Goal: Information Seeking & Learning: Learn about a topic

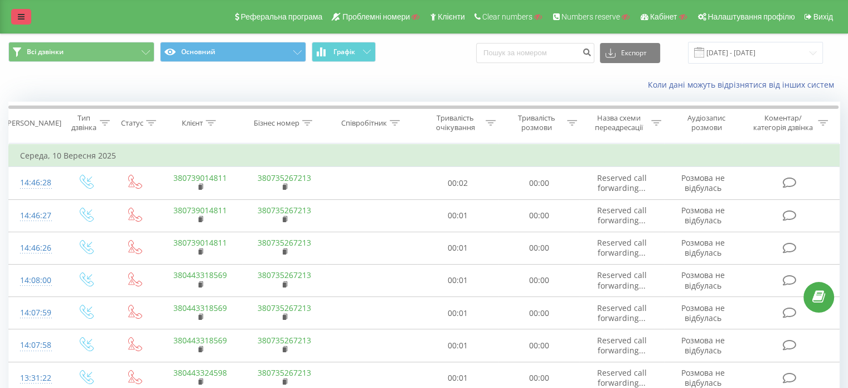
click at [25, 16] on link at bounding box center [21, 17] width 20 height 16
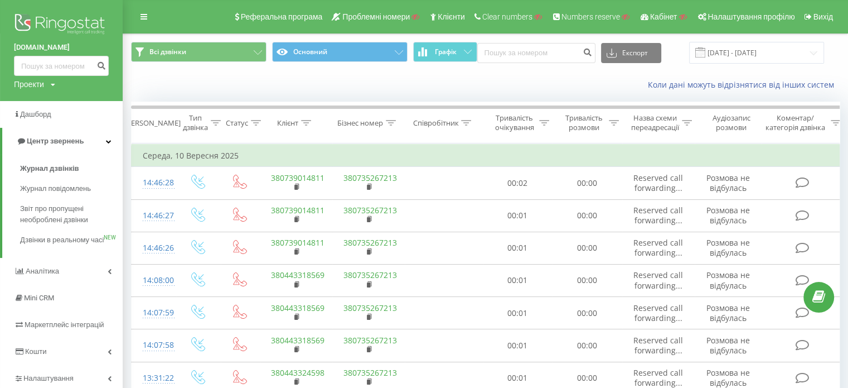
click at [47, 84] on div "Проекти Пошук" at bounding box center [34, 84] width 41 height 11
click at [46, 98] on input "text" at bounding box center [45, 101] width 56 height 16
paste input "[DOMAIN_NAME]"
type input "[DOMAIN_NAME]"
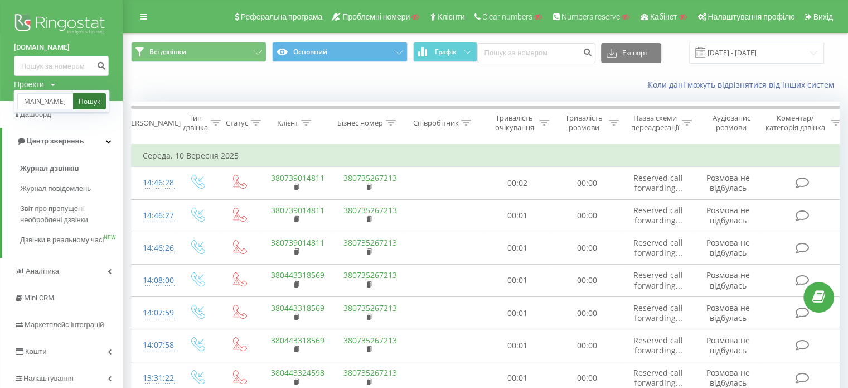
click at [85, 102] on link "Пошук" at bounding box center [89, 101] width 33 height 16
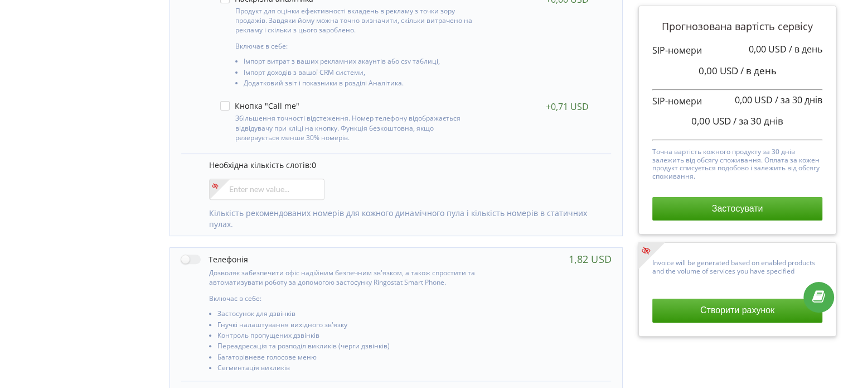
scroll to position [446, 0]
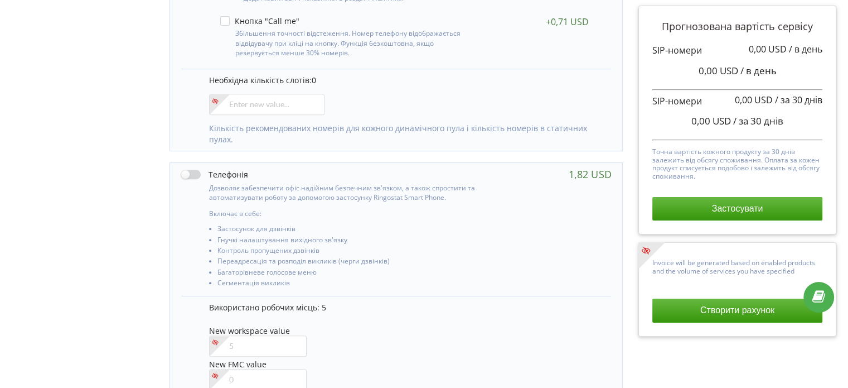
click at [196, 176] on label at bounding box center [214, 174] width 67 height 12
checkbox input "true"
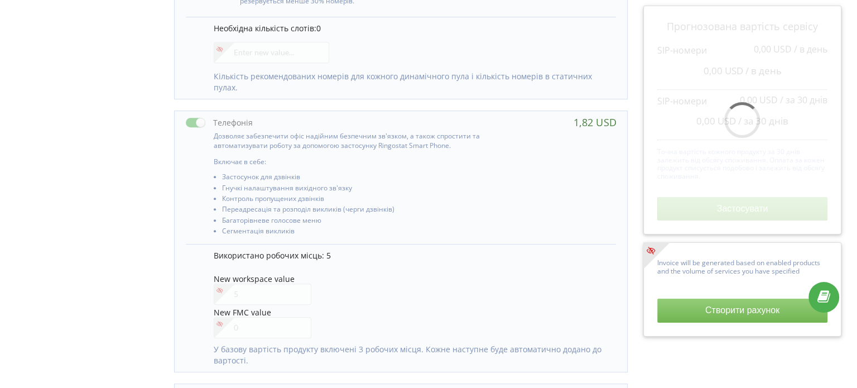
scroll to position [614, 0]
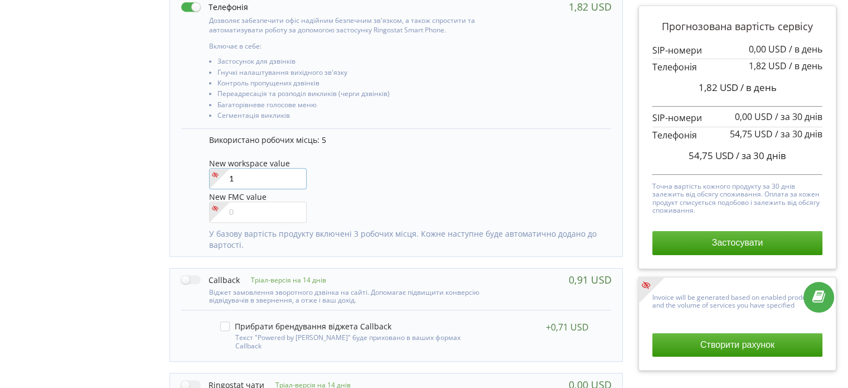
click at [295, 173] on input"] "1" at bounding box center [258, 178] width 98 height 21
click at [295, 173] on input"] "2" at bounding box center [258, 178] width 98 height 21
click at [295, 173] on input"] "3" at bounding box center [258, 178] width 98 height 21
click at [295, 173] on input"] "4" at bounding box center [258, 178] width 98 height 21
type input"] "5"
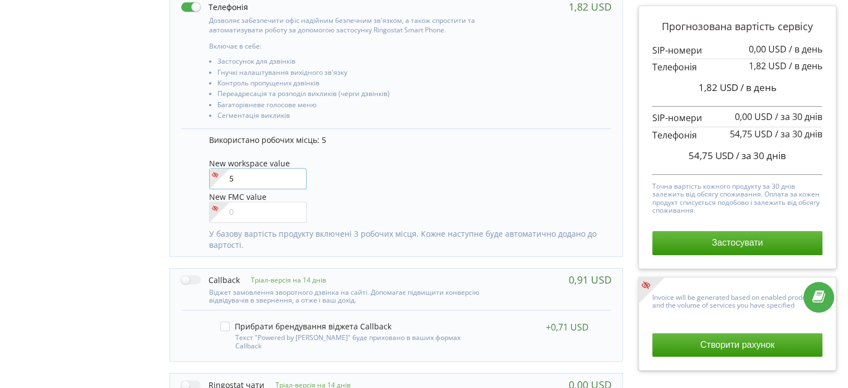
click at [295, 173] on input"] "5" at bounding box center [258, 178] width 98 height 21
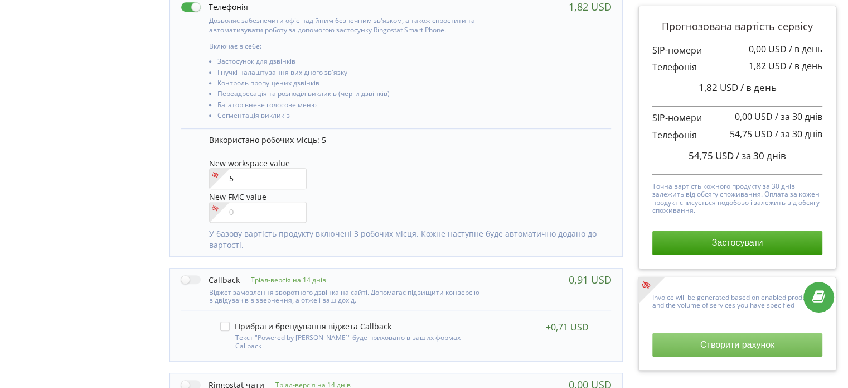
click at [738, 345] on button "Створити рахунок" at bounding box center [738, 344] width 170 height 23
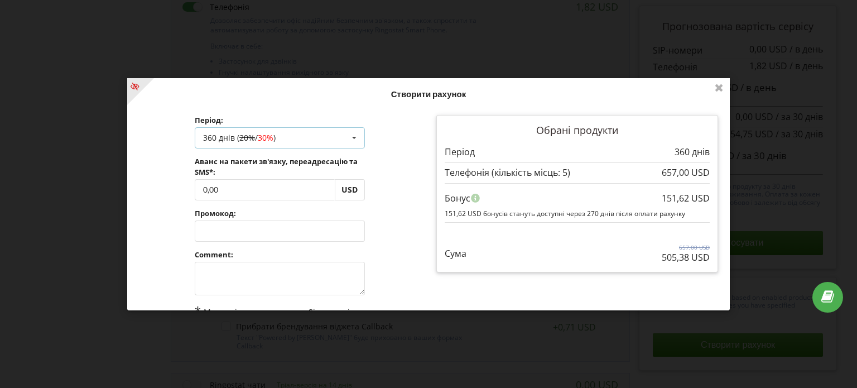
click at [300, 138] on div "360 днів ( 20% / 30% ) Поповнити баланс без подовження 30 днів 90 днів 20% / 30…" at bounding box center [280, 137] width 170 height 21
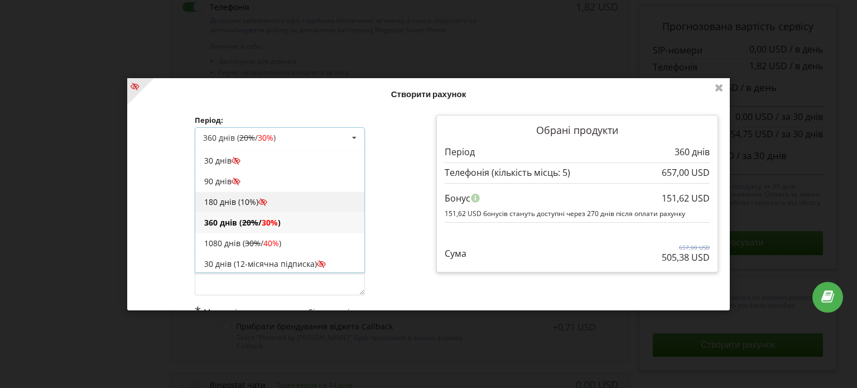
click at [245, 197] on div "180 днів (10%)" at bounding box center [279, 201] width 169 height 21
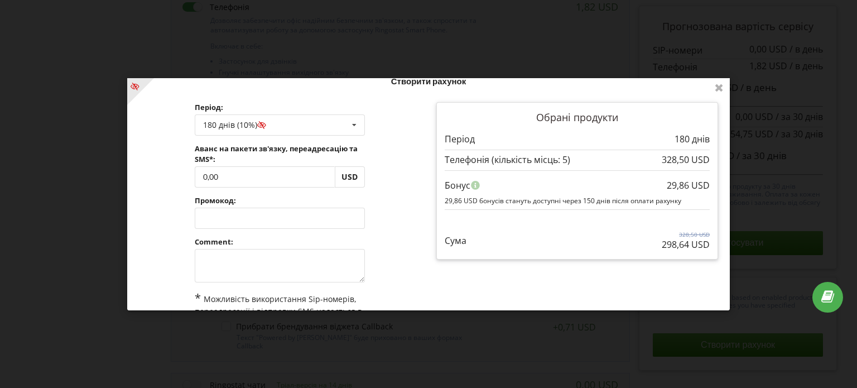
scroll to position [0, 0]
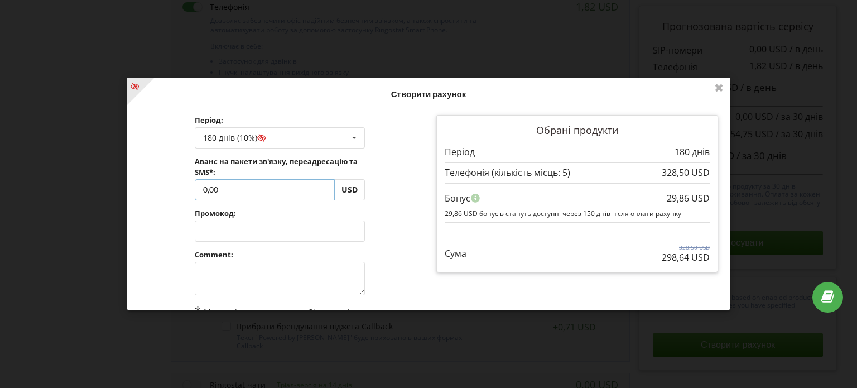
click at [255, 183] on input "0,00" at bounding box center [265, 188] width 140 height 21
type input "0"
type input "319.36"
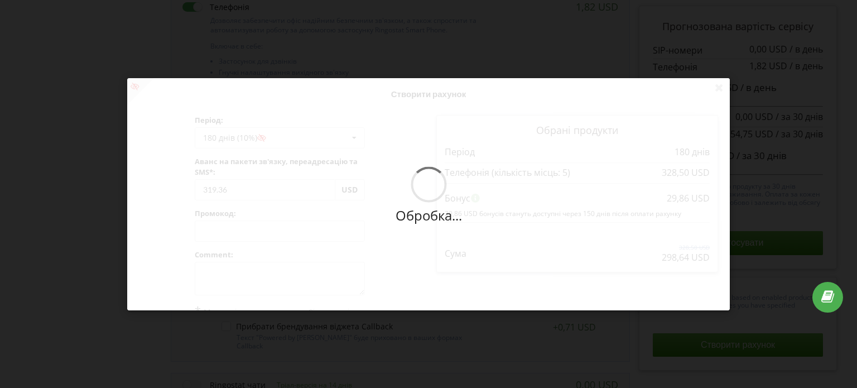
click at [379, 223] on div "Обробка... Створити рахунок Період: 180 днів (10%) Поповнити баланс без подовже…" at bounding box center [428, 194] width 602 height 232
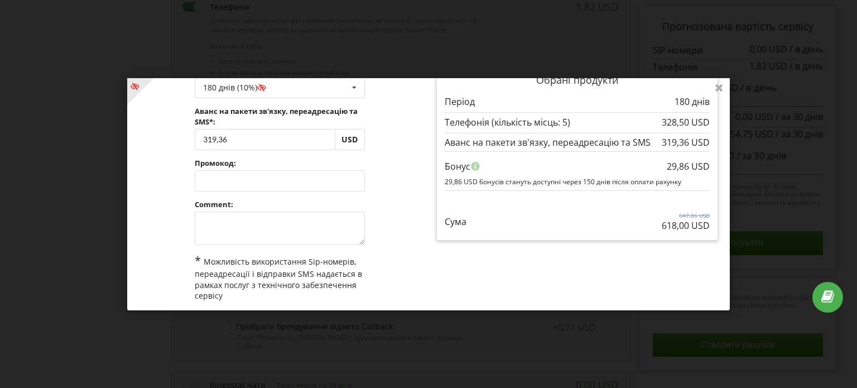
scroll to position [93, 0]
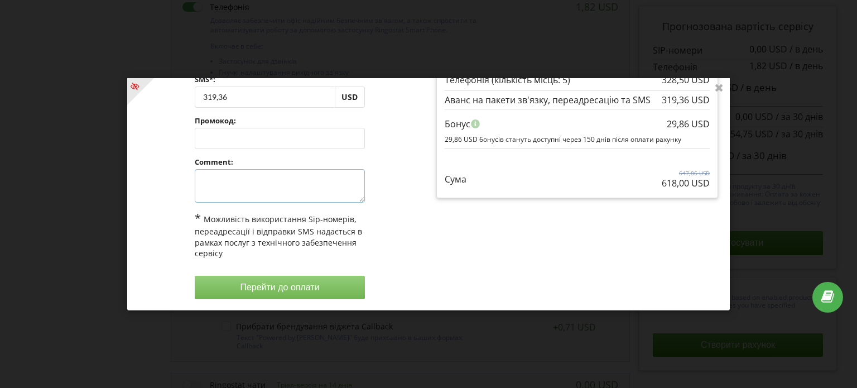
click at [229, 175] on textarea at bounding box center [280, 185] width 170 height 33
type textarea "1"
click at [302, 289] on button "Перейти до оплати" at bounding box center [280, 286] width 170 height 23
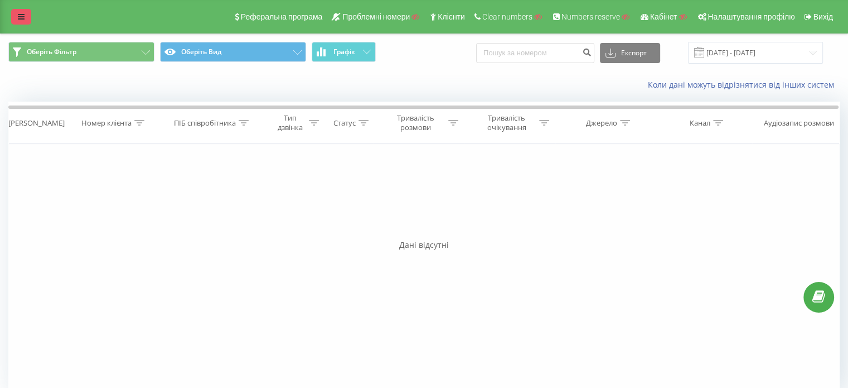
click at [22, 16] on icon at bounding box center [21, 17] width 7 height 8
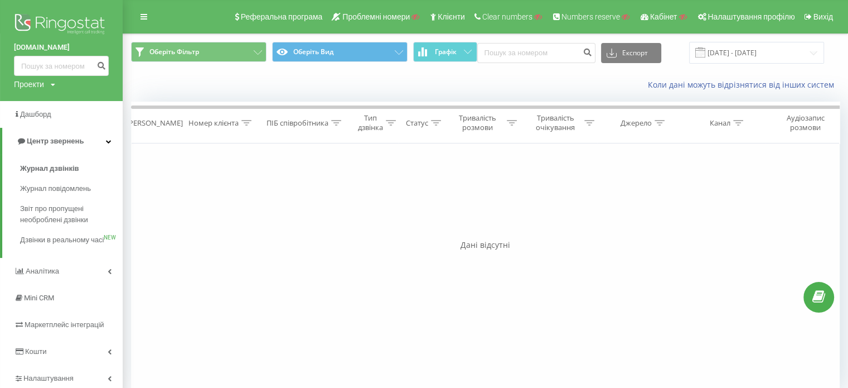
click at [38, 84] on div "Проекти" at bounding box center [29, 84] width 30 height 11
click at [44, 98] on input "text" at bounding box center [45, 101] width 56 height 16
type input "в"
type input "dereville.com"
click at [91, 104] on link "Пошук" at bounding box center [89, 101] width 33 height 16
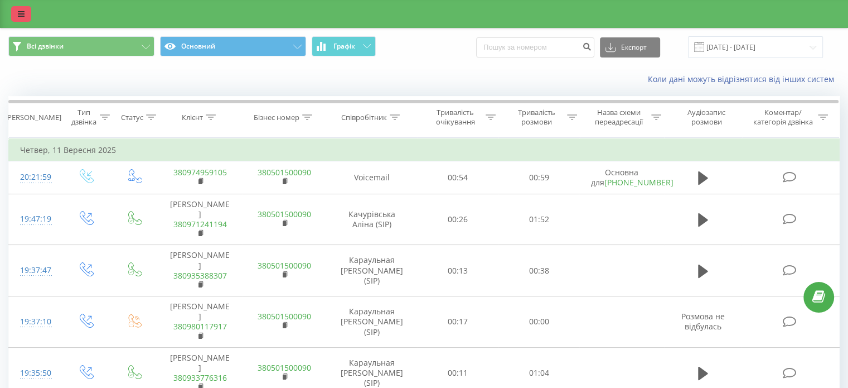
click at [26, 17] on link at bounding box center [21, 14] width 20 height 16
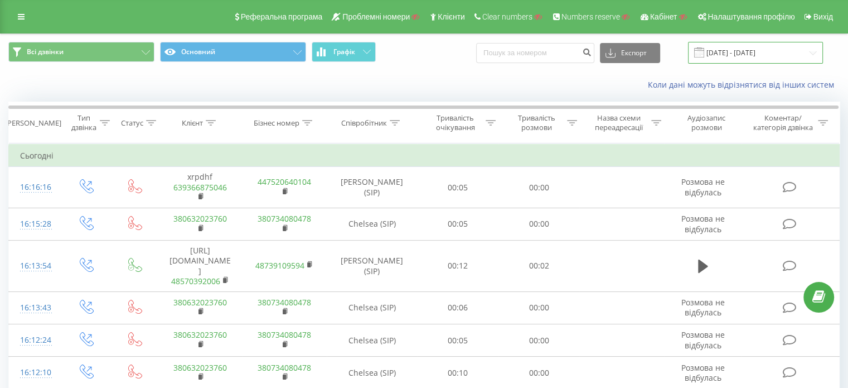
click at [763, 57] on input "[DATE] - [DATE]" at bounding box center [755, 53] width 135 height 22
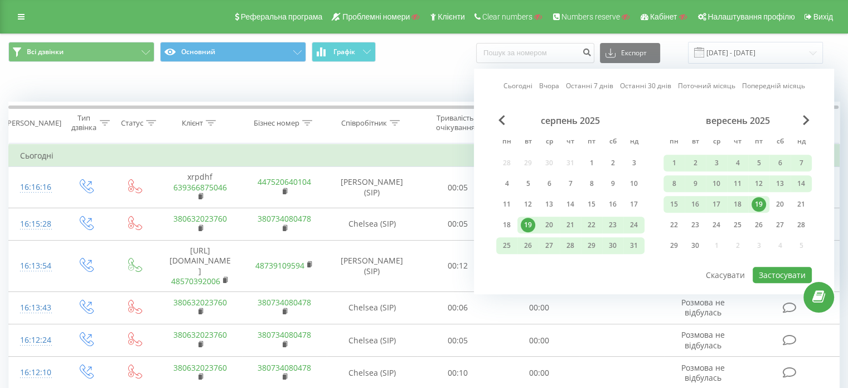
click at [687, 56] on div "[DATE] - [DATE]" at bounding box center [741, 53] width 163 height 22
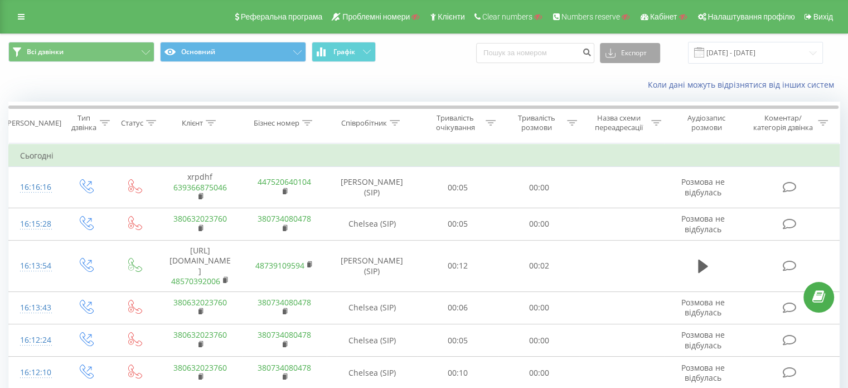
click at [635, 57] on button "Експорт" at bounding box center [630, 53] width 60 height 20
click at [559, 75] on div "Коли дані можуть відрізнятися вiд інших систем" at bounding box center [424, 84] width 847 height 27
click at [337, 53] on span "Графік" at bounding box center [345, 52] width 22 height 8
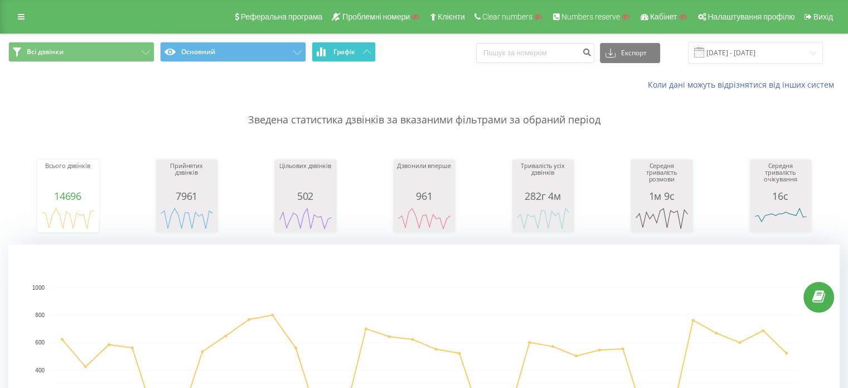
click at [369, 46] on button "Графік" at bounding box center [344, 52] width 64 height 20
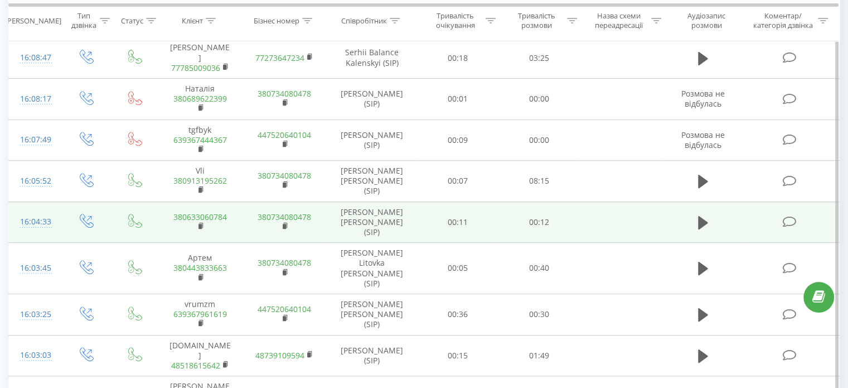
scroll to position [504, 0]
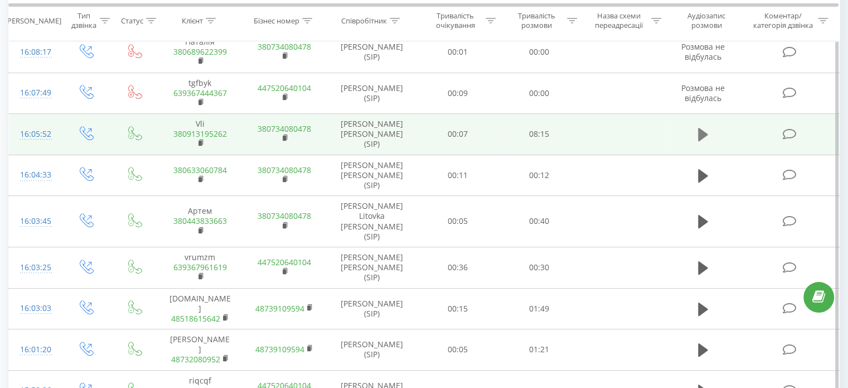
click at [702, 128] on icon at bounding box center [703, 134] width 10 height 13
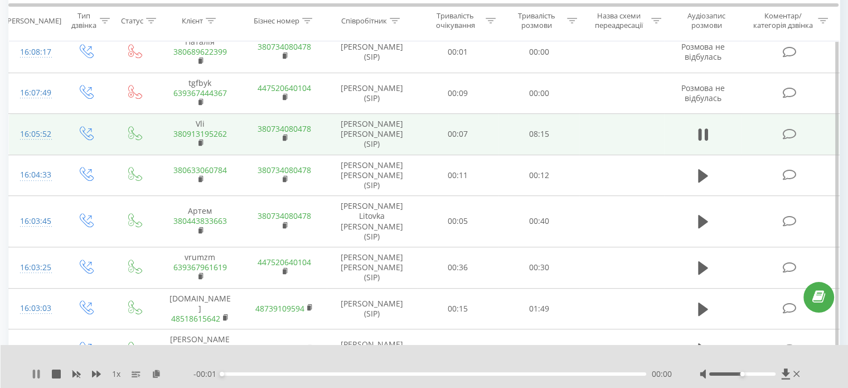
click at [35, 376] on icon at bounding box center [34, 373] width 2 height 9
click at [92, 374] on icon at bounding box center [96, 373] width 9 height 9
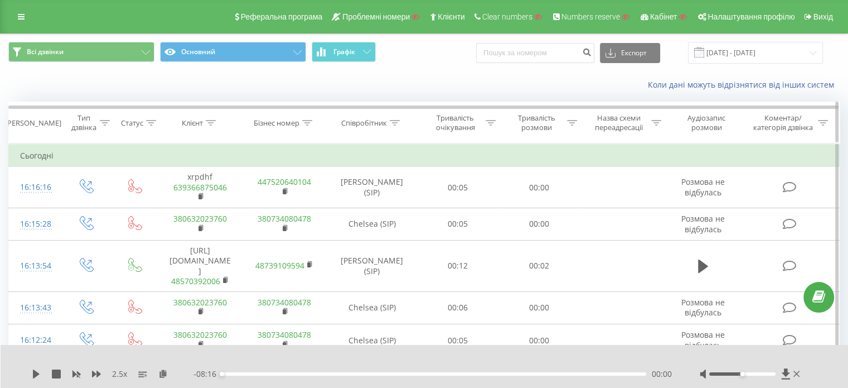
scroll to position [0, 0]
click at [209, 120] on icon at bounding box center [211, 123] width 10 height 6
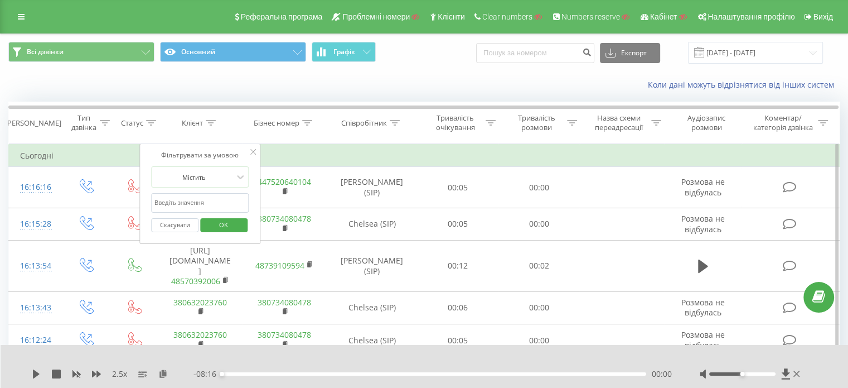
click at [254, 149] on icon at bounding box center [254, 152] width 6 height 6
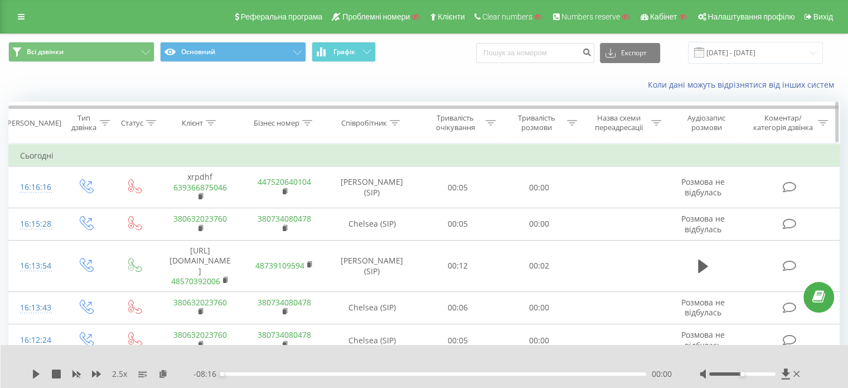
click at [395, 122] on icon at bounding box center [395, 123] width 10 height 6
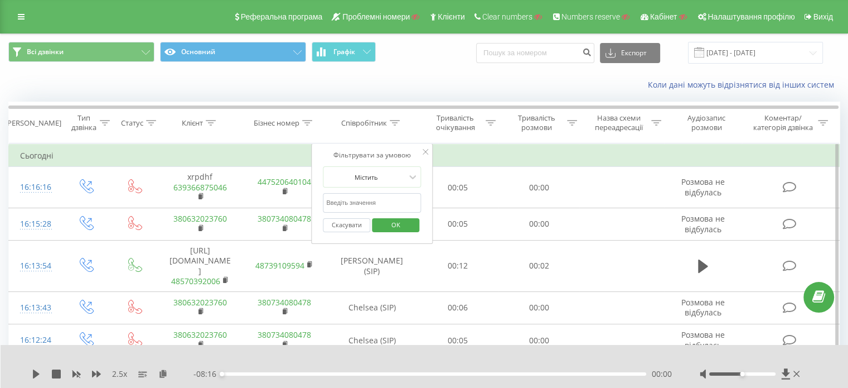
click at [355, 201] on input "text" at bounding box center [372, 203] width 98 height 20
type input "samantha"
click at [398, 223] on span "OK" at bounding box center [395, 224] width 31 height 17
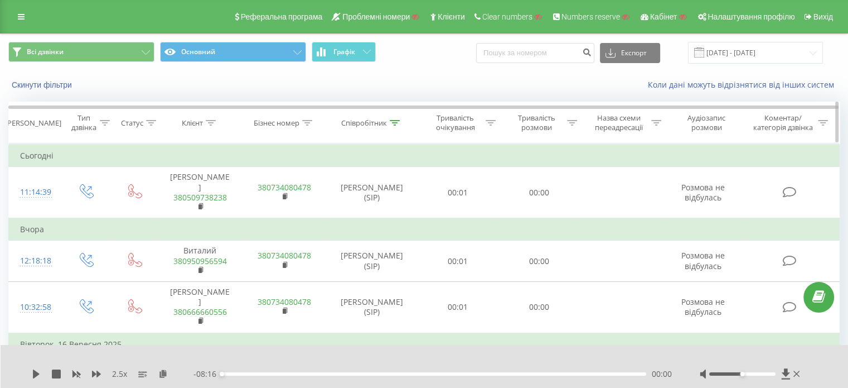
click at [395, 120] on icon at bounding box center [395, 123] width 10 height 6
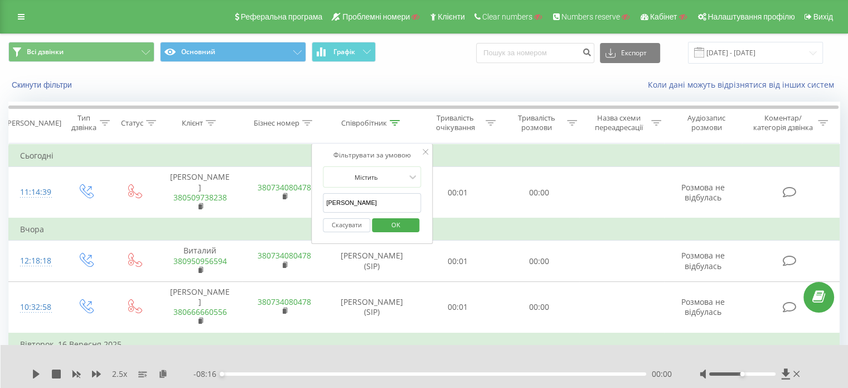
drag, startPoint x: 354, startPoint y: 195, endPoint x: 322, endPoint y: 196, distance: 31.2
click at [322, 196] on div "Фільтрувати за умовою Містить samantha Скасувати OK" at bounding box center [372, 193] width 122 height 100
click at [397, 225] on span "OK" at bounding box center [395, 224] width 31 height 17
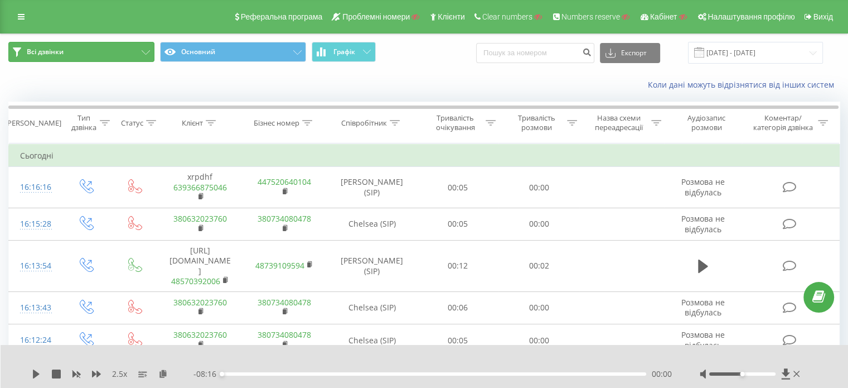
click at [38, 47] on span "Всі дзвінки" at bounding box center [45, 51] width 37 height 9
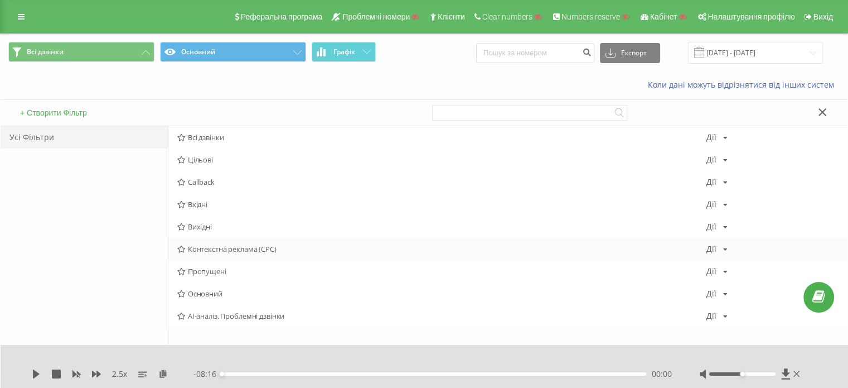
click at [196, 248] on span "Контекстна реклама (CPC)" at bounding box center [441, 249] width 529 height 8
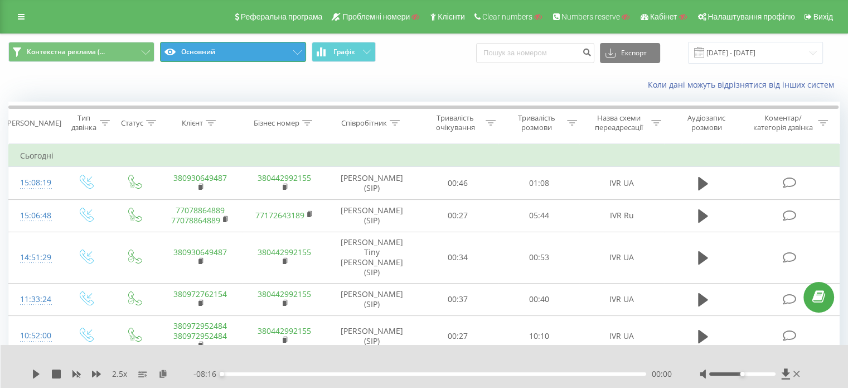
click at [198, 51] on button "Основний" at bounding box center [233, 52] width 146 height 20
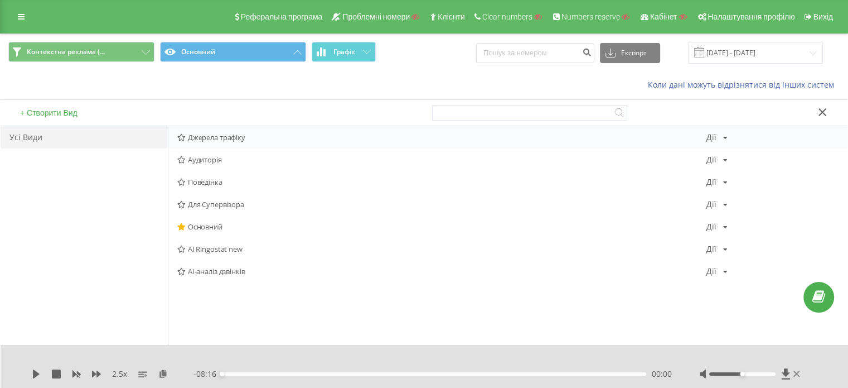
click at [204, 138] on span "Джерела трафіку" at bounding box center [441, 137] width 529 height 8
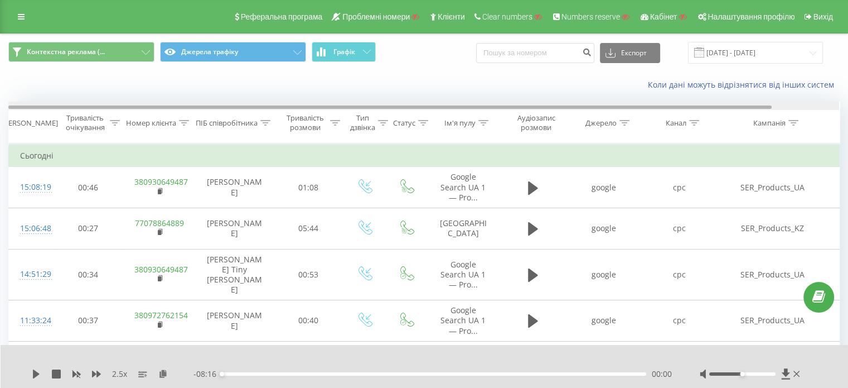
scroll to position [0, 72]
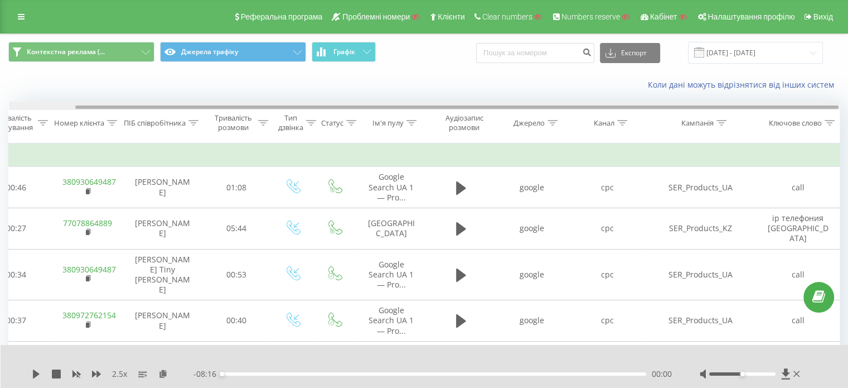
drag, startPoint x: 320, startPoint y: 108, endPoint x: 505, endPoint y: 94, distance: 185.2
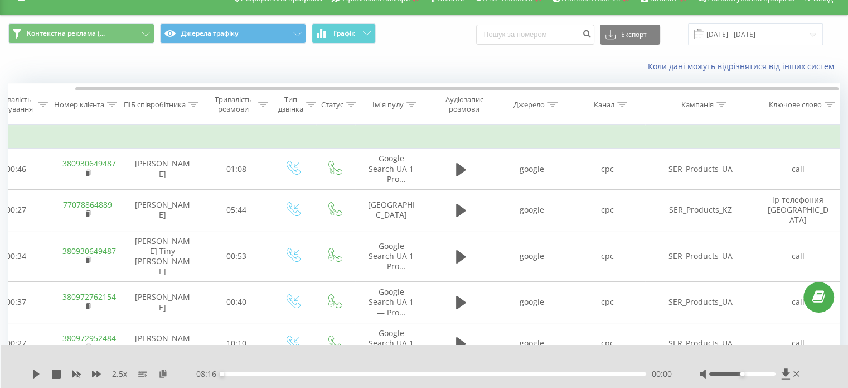
scroll to position [0, 0]
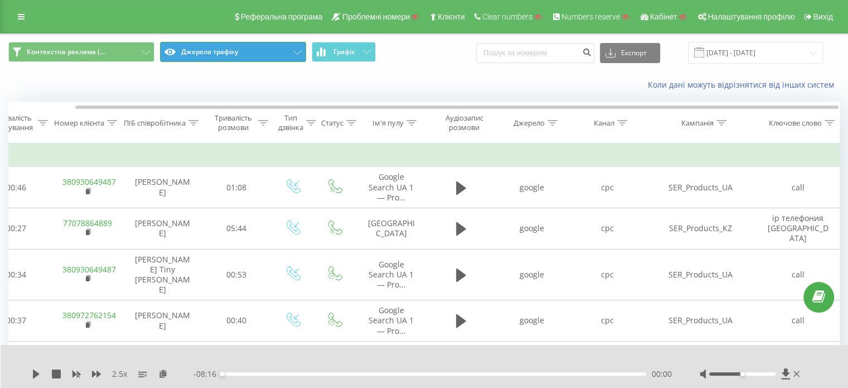
click at [189, 49] on button "Джерела трафіку" at bounding box center [233, 52] width 146 height 20
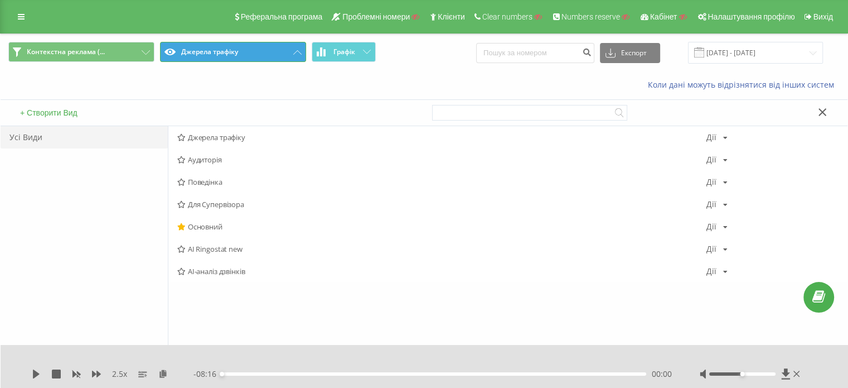
click at [232, 50] on button "Джерела трафіку" at bounding box center [233, 52] width 146 height 20
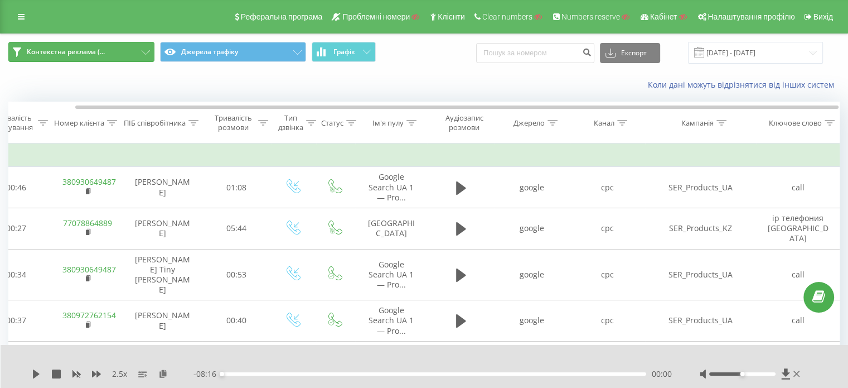
click at [141, 50] on button "Контекстна реклама (..." at bounding box center [81, 52] width 146 height 20
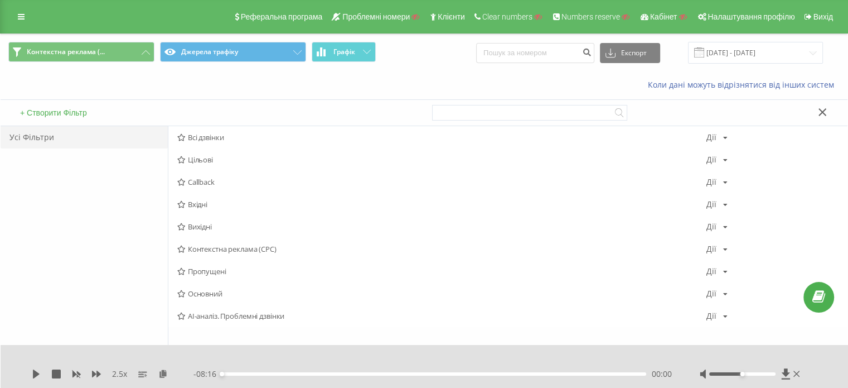
drag, startPoint x: 190, startPoint y: 137, endPoint x: 219, endPoint y: 80, distance: 64.1
click at [190, 137] on span "Всі дзвінки" at bounding box center [441, 137] width 529 height 8
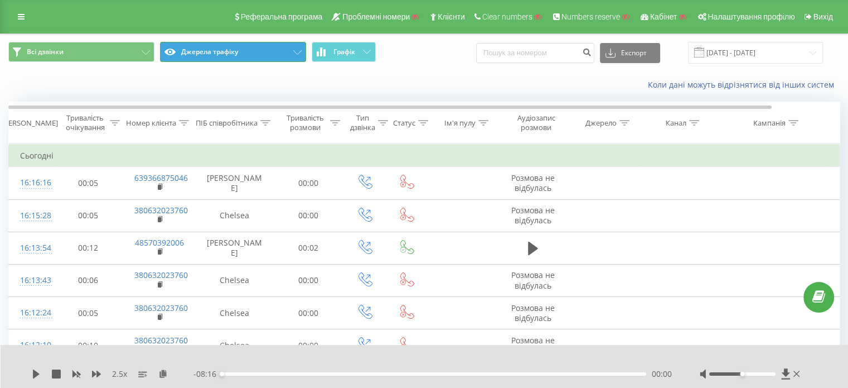
click at [261, 55] on button "Джерела трафіку" at bounding box center [233, 52] width 146 height 20
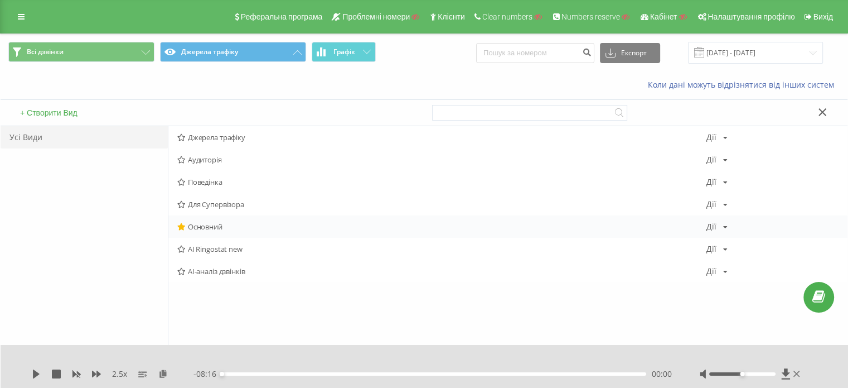
click at [204, 225] on span "Основний" at bounding box center [441, 227] width 529 height 8
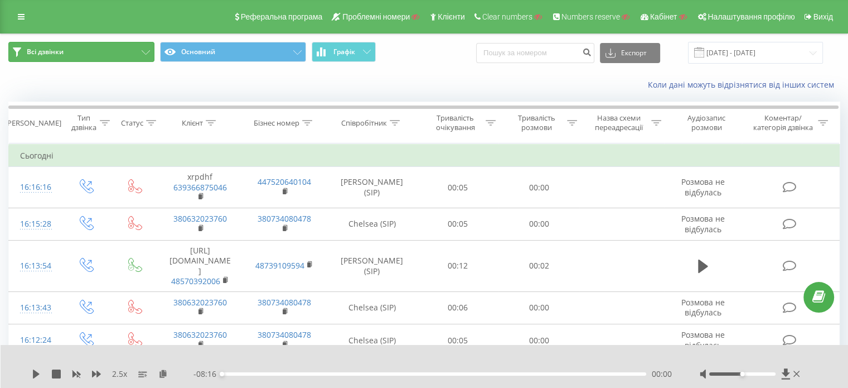
click at [129, 49] on button "Всі дзвінки" at bounding box center [81, 52] width 146 height 20
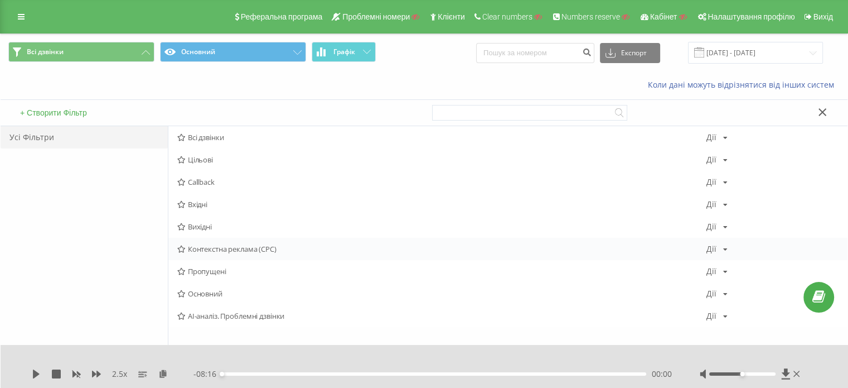
click at [204, 245] on span "Контекстна реклама (CPC)" at bounding box center [441, 249] width 529 height 8
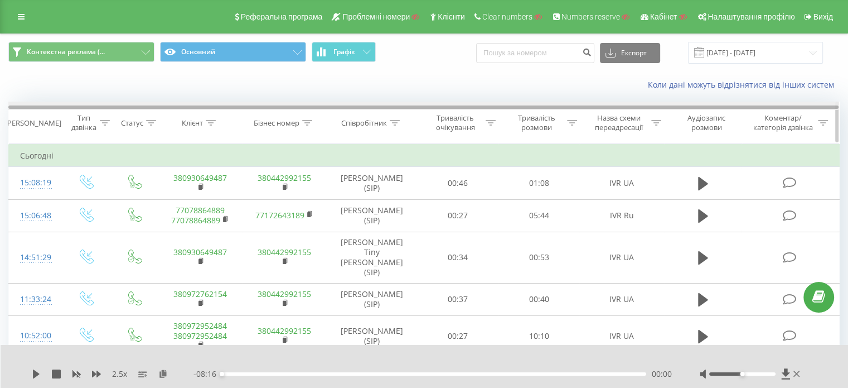
drag, startPoint x: 427, startPoint y: 108, endPoint x: 554, endPoint y: 109, distance: 126.6
click at [554, 109] on div at bounding box center [423, 106] width 831 height 3
drag, startPoint x: 543, startPoint y: 107, endPoint x: 335, endPoint y: 104, distance: 207.5
click at [341, 107] on div at bounding box center [423, 106] width 831 height 3
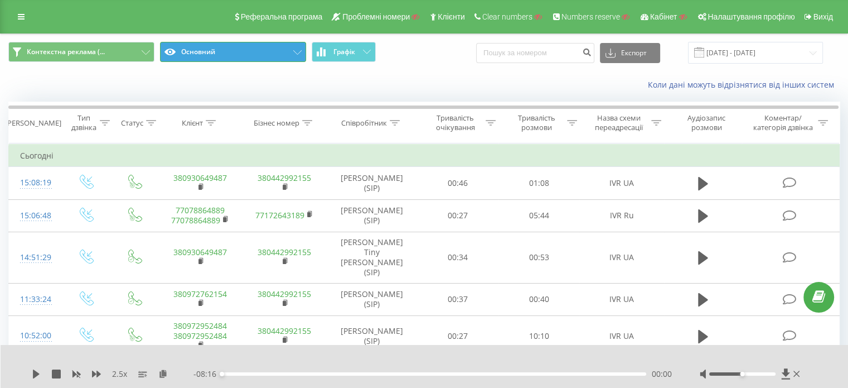
click at [262, 53] on button "Основний" at bounding box center [233, 52] width 146 height 20
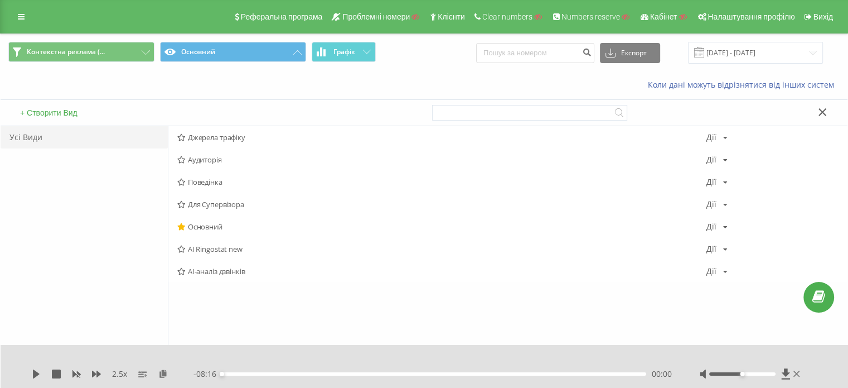
click at [40, 110] on button "+ Створити Вид" at bounding box center [49, 113] width 64 height 10
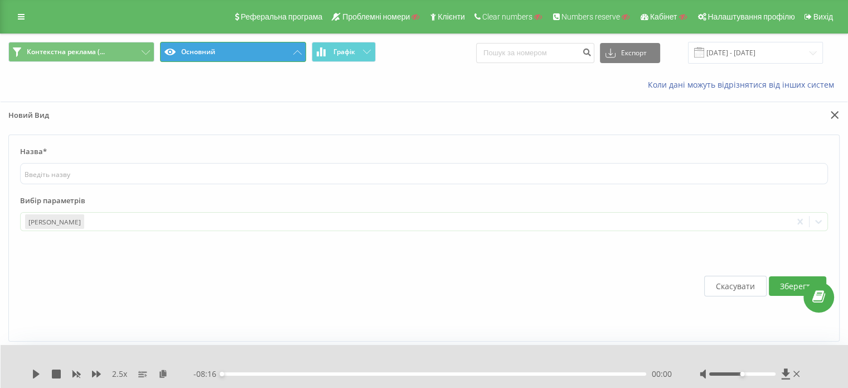
click at [253, 49] on button "Основний" at bounding box center [233, 52] width 146 height 20
click at [297, 46] on button "Основний" at bounding box center [233, 52] width 146 height 20
click at [831, 110] on button at bounding box center [833, 116] width 13 height 12
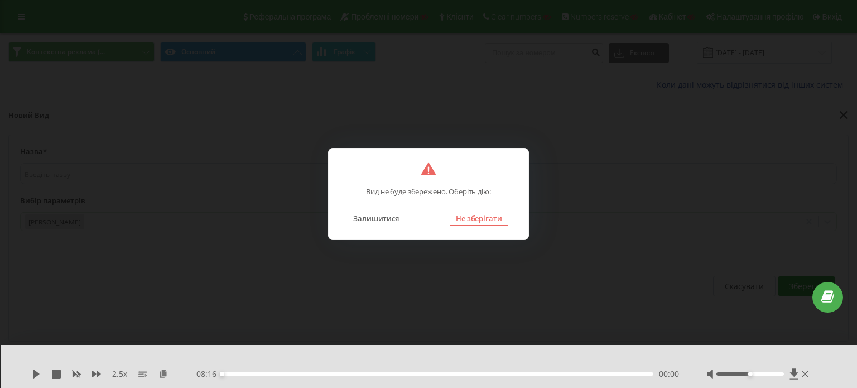
click at [476, 216] on button "Не зберігати" at bounding box center [478, 218] width 57 height 15
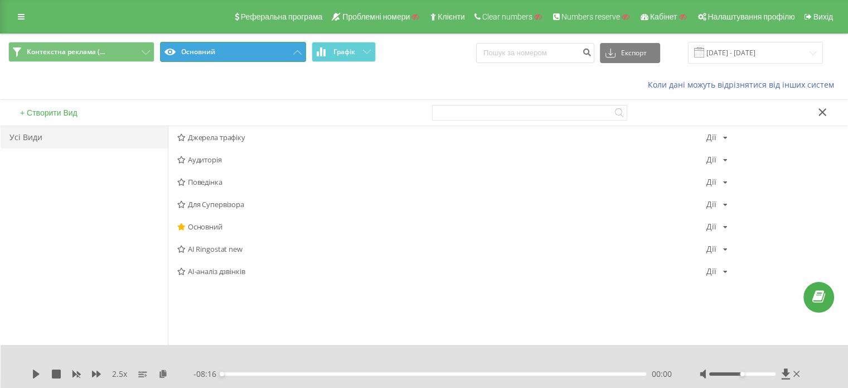
click at [297, 51] on icon at bounding box center [297, 52] width 8 height 4
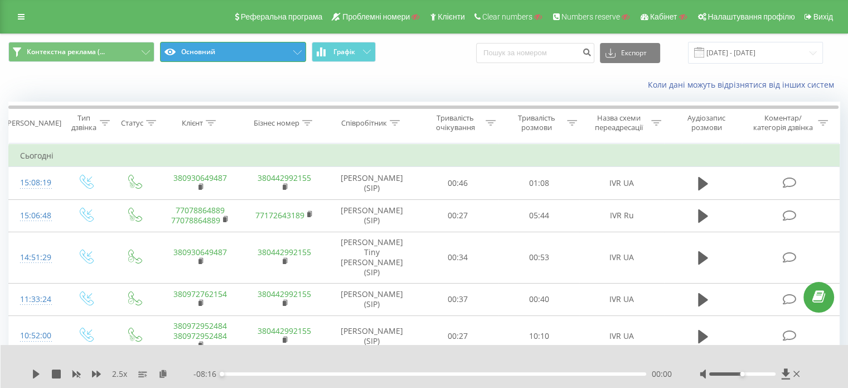
click at [263, 48] on button "Основний" at bounding box center [233, 52] width 146 height 20
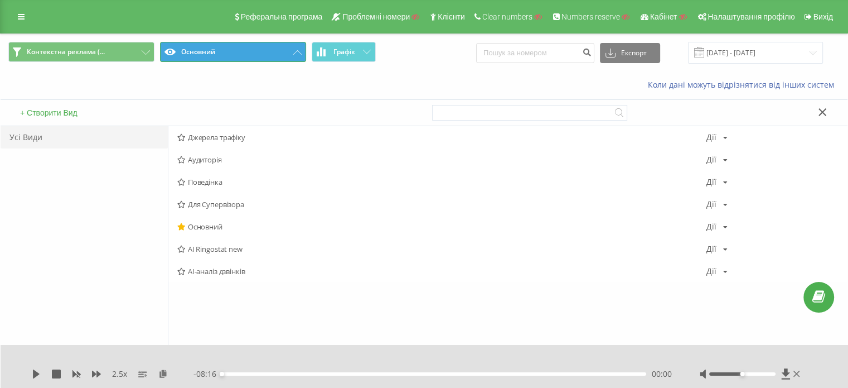
click at [228, 54] on button "Основний" at bounding box center [233, 52] width 146 height 20
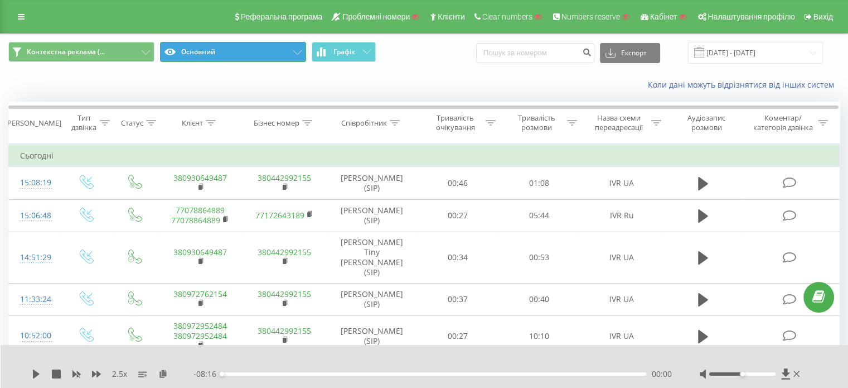
click at [228, 54] on button "Основний" at bounding box center [233, 52] width 146 height 20
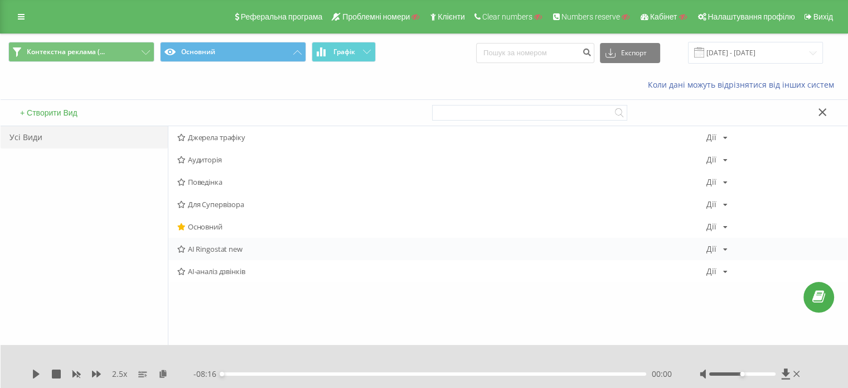
click at [195, 249] on span "AI Ringostat new" at bounding box center [441, 249] width 529 height 8
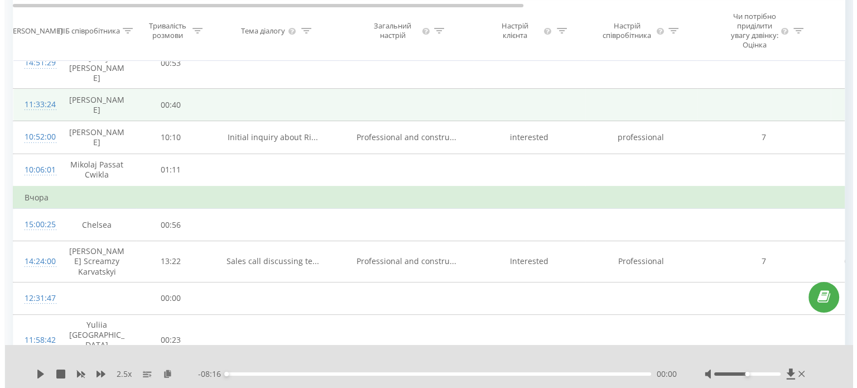
scroll to position [167, 0]
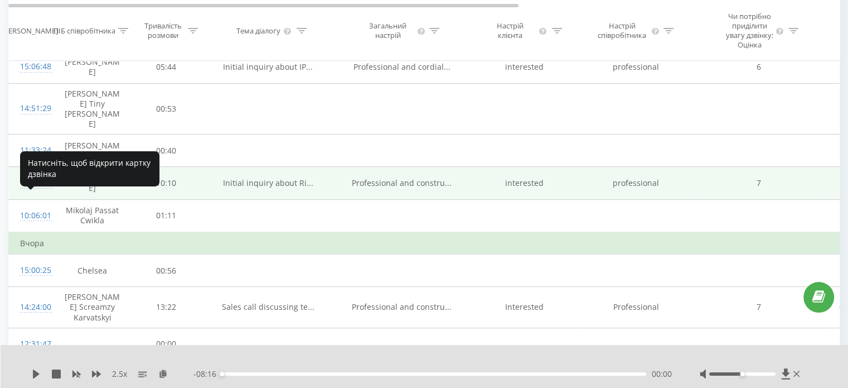
click at [41, 194] on div "10:52:00" at bounding box center [31, 183] width 22 height 22
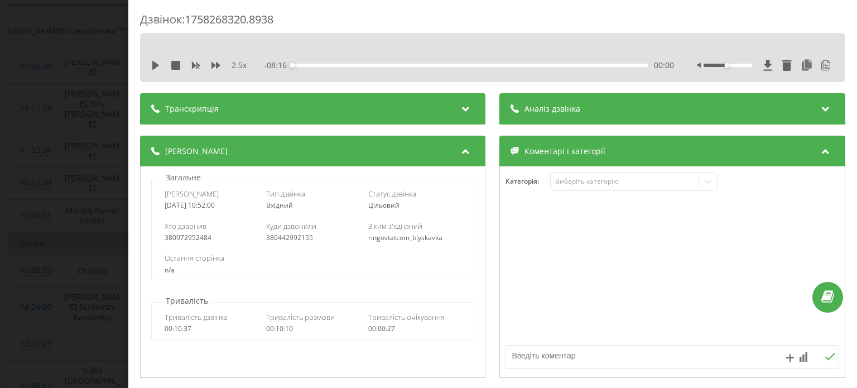
click at [214, 107] on span "Транскрипція" at bounding box center [192, 108] width 54 height 11
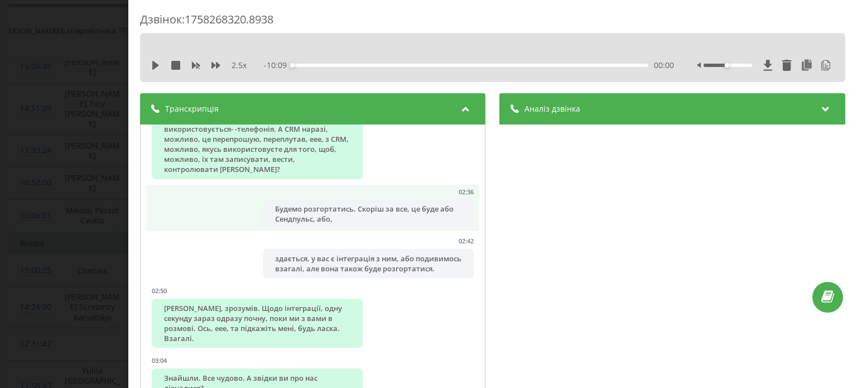
scroll to position [1060, 0]
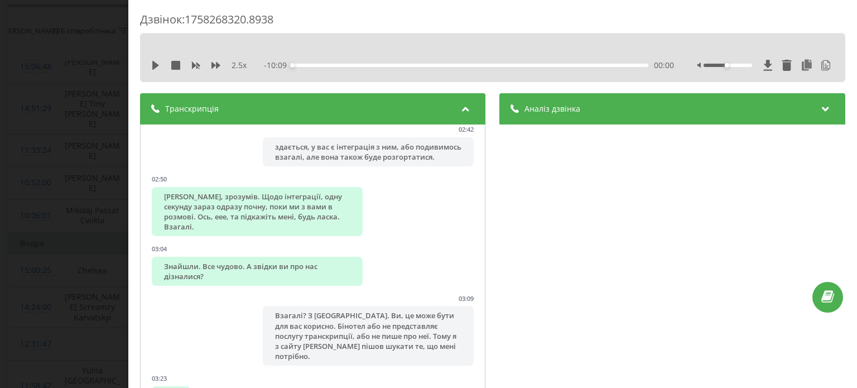
click at [586, 112] on div "Аналіз дзвінка" at bounding box center [672, 108] width 345 height 31
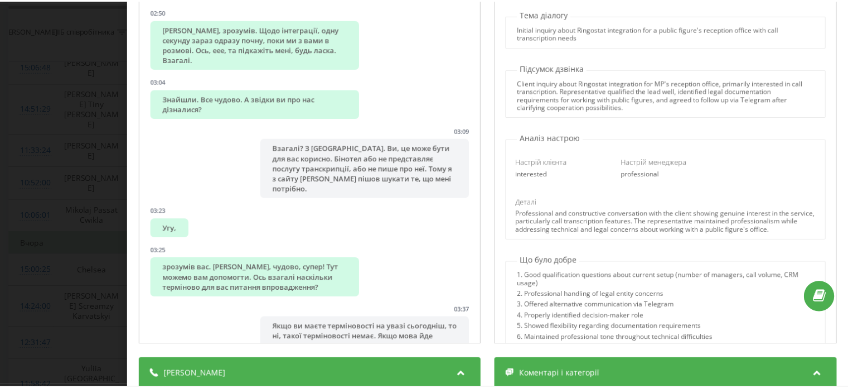
scroll to position [0, 0]
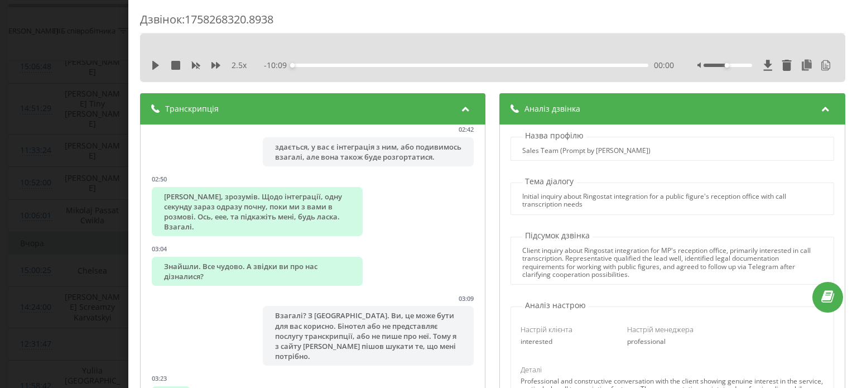
click at [100, 118] on div "Дзвінок : 1758268320.8938 2.5 x - 10:09 00:00 00:00 Транскрипція 00:03 Доброго …" at bounding box center [428, 194] width 857 height 388
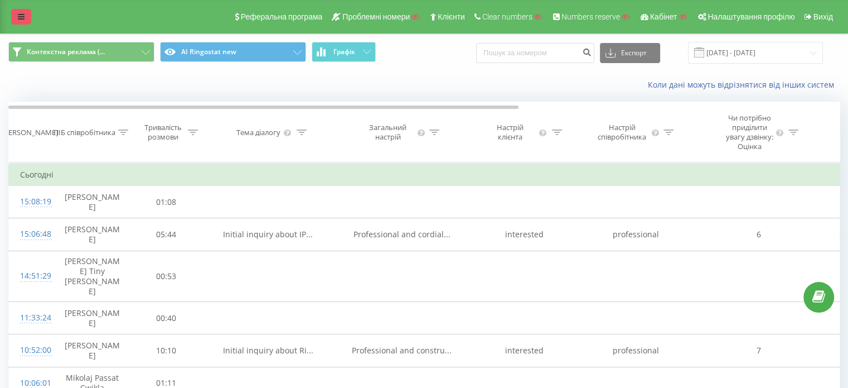
click at [23, 22] on link at bounding box center [21, 17] width 20 height 16
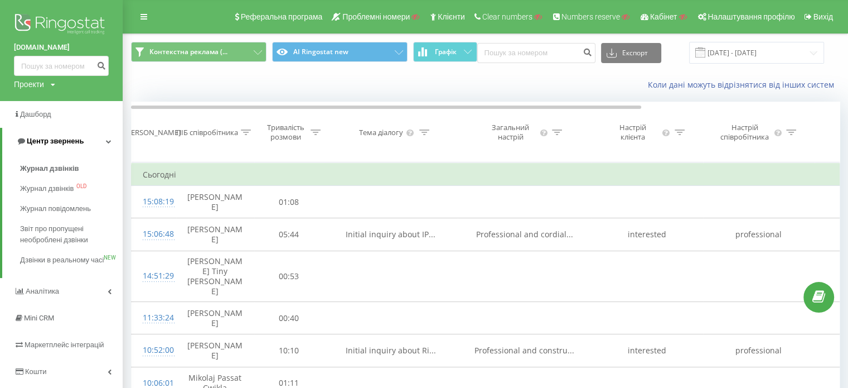
click at [66, 139] on span "Центр звернень" at bounding box center [55, 141] width 57 height 8
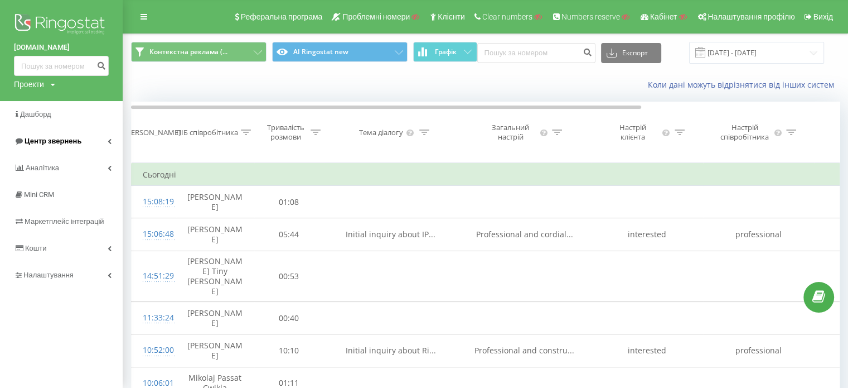
click at [66, 139] on span "Центр звернень" at bounding box center [53, 141] width 57 height 8
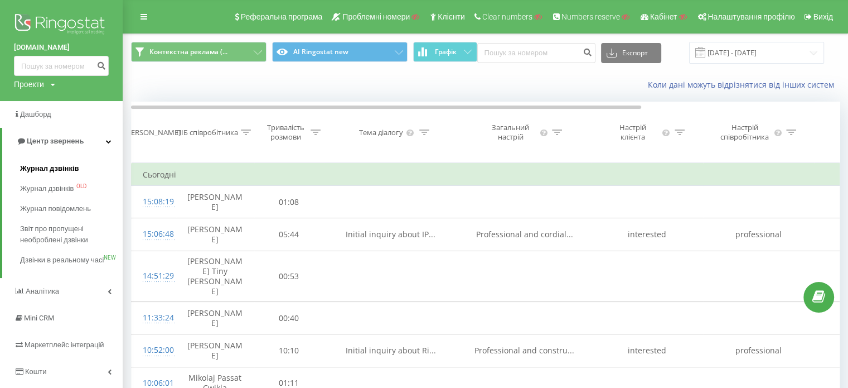
click at [53, 171] on span "Журнал дзвінків" at bounding box center [49, 168] width 59 height 11
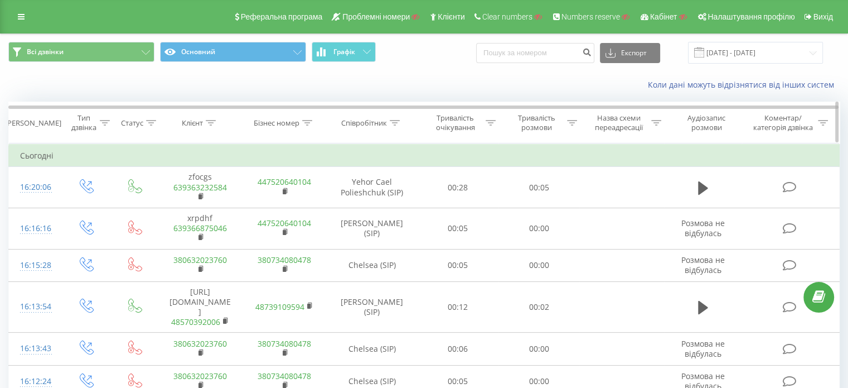
click at [199, 120] on div "Клієнт" at bounding box center [192, 122] width 21 height 9
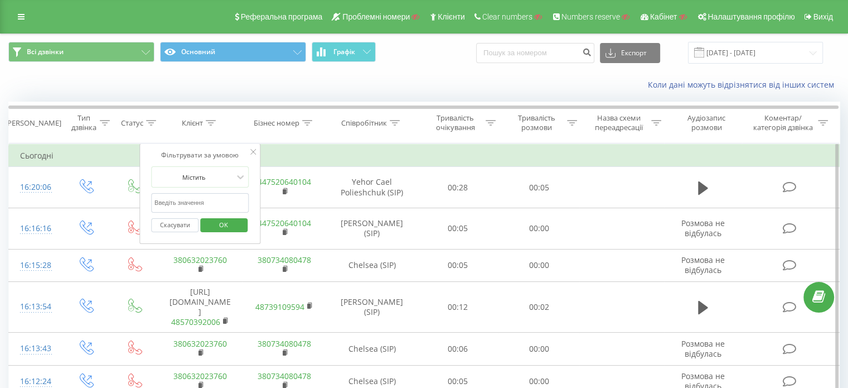
click at [199, 204] on input "text" at bounding box center [200, 203] width 98 height 20
paste input "380689622399"
type input "380689622399"
click at [233, 219] on span "OK" at bounding box center [223, 224] width 31 height 17
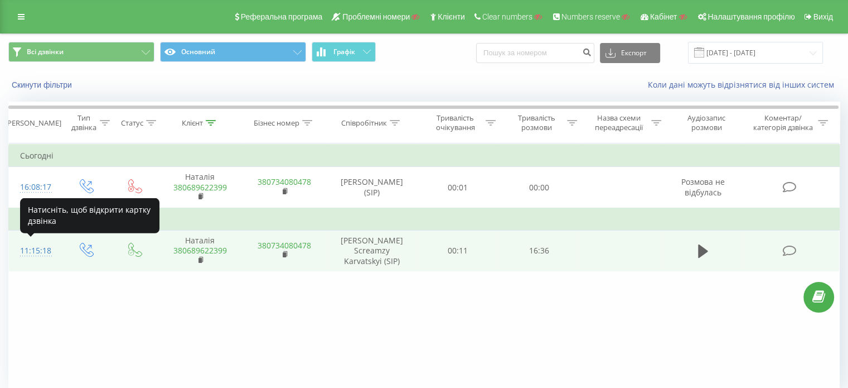
click at [31, 249] on div "11:15:18" at bounding box center [35, 251] width 30 height 22
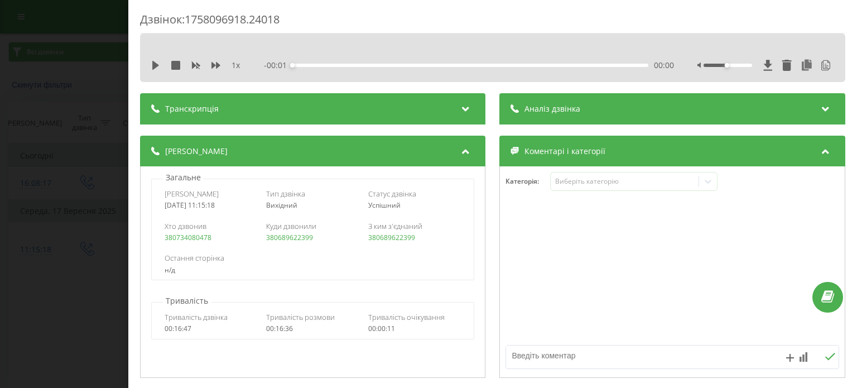
click at [621, 7] on div "Дзвінок : 1758096918.24018 1 х - 00:01 00:00 00:00 Транскрипція 00:02 Привіт! 0…" at bounding box center [492, 194] width 728 height 388
click at [212, 114] on span "Транскрипція" at bounding box center [192, 108] width 54 height 11
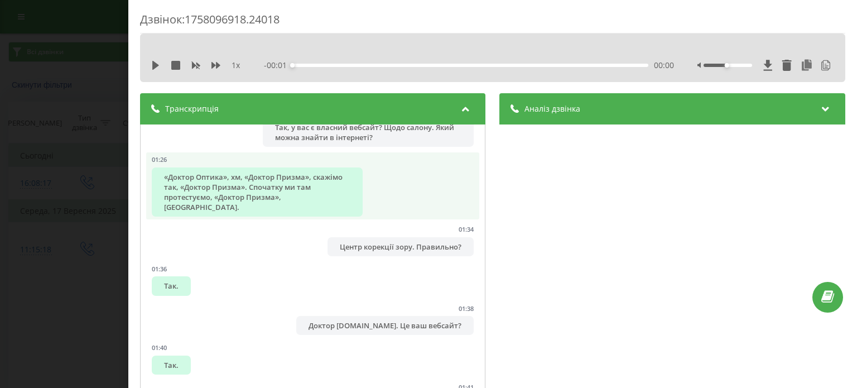
scroll to position [669, 0]
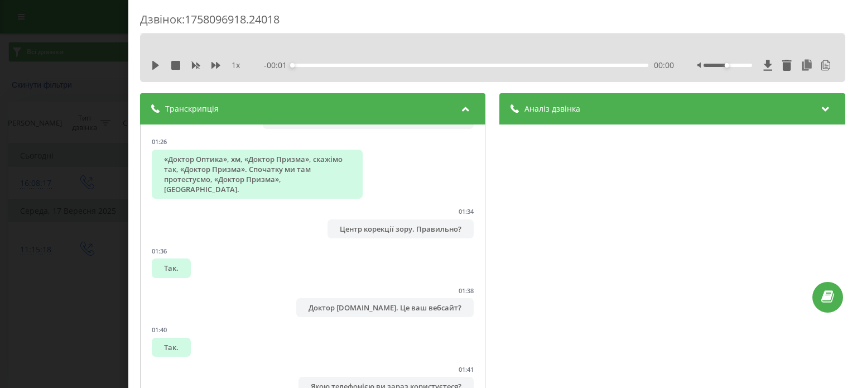
click at [578, 123] on div "Аналіз дзвінка" at bounding box center [672, 108] width 345 height 31
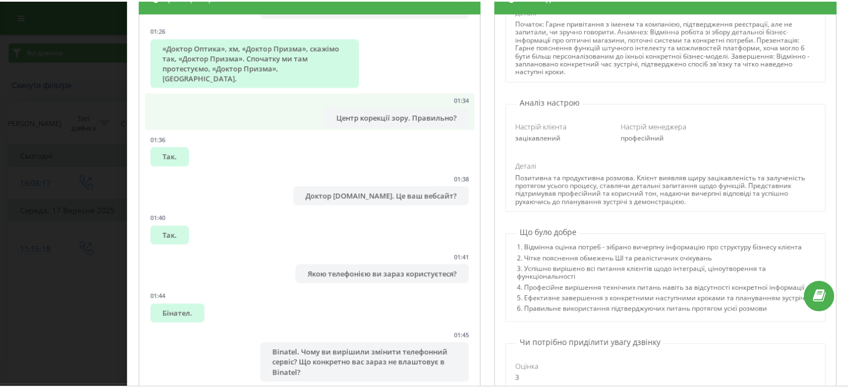
scroll to position [114, 0]
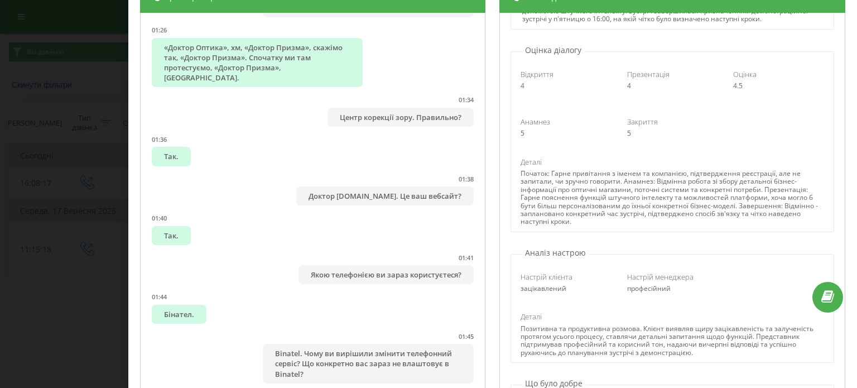
click at [106, 102] on div "Дзвінок : 1758096918.24018 1 х - 00:01 00:00 00:00 Транскрипція 00:02 Привіт! 0…" at bounding box center [428, 194] width 857 height 388
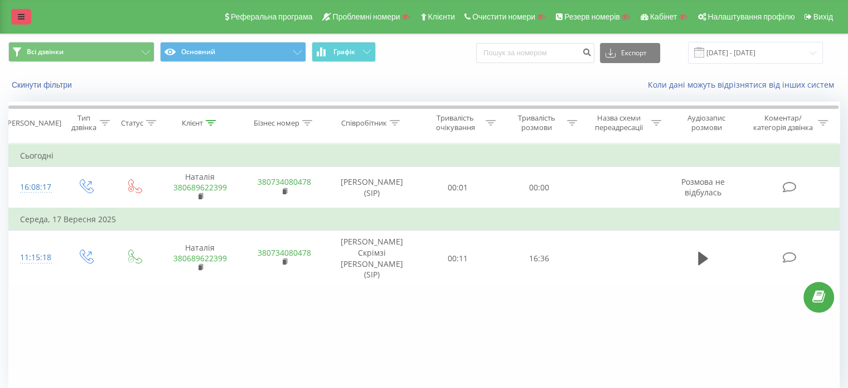
click at [21, 18] on icon at bounding box center [21, 17] width 7 height 8
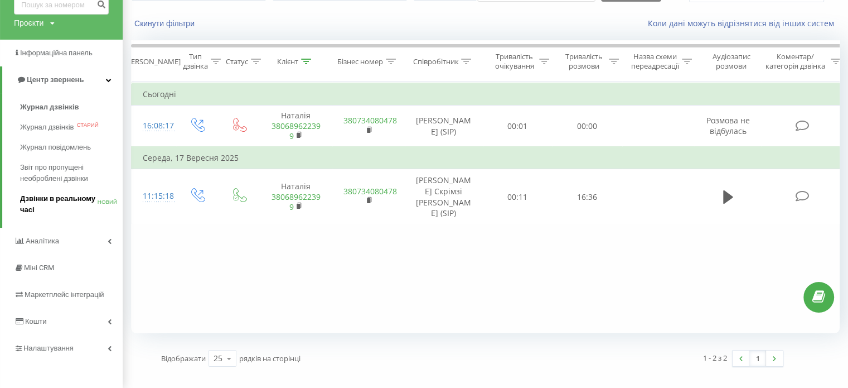
scroll to position [62, 0]
click at [55, 347] on span "Налаштування" at bounding box center [49, 346] width 53 height 8
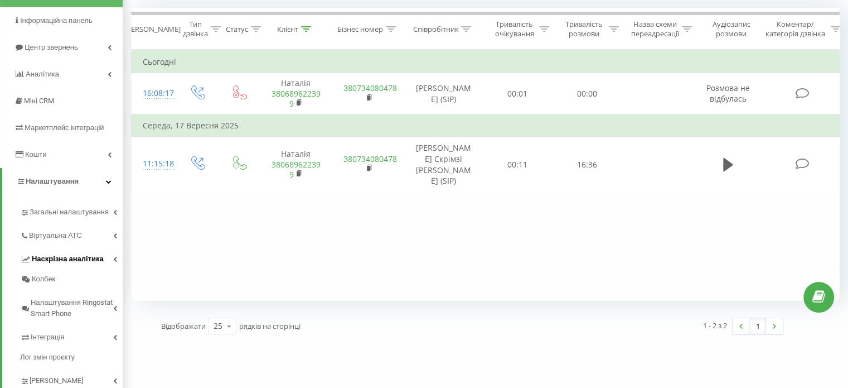
scroll to position [118, 0]
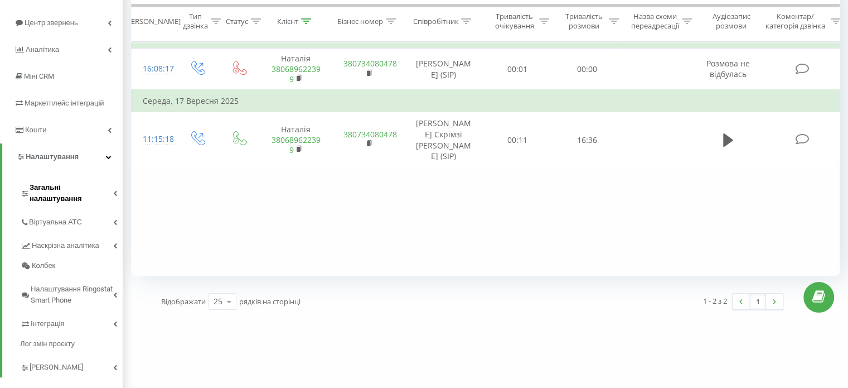
click at [49, 187] on span "Загальні налаштування" at bounding box center [72, 193] width 84 height 22
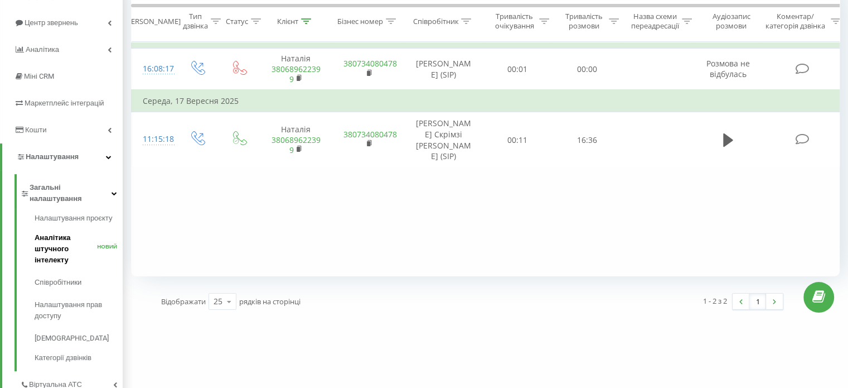
click at [58, 234] on font "Аналітика штучного інтелекту" at bounding box center [53, 248] width 36 height 31
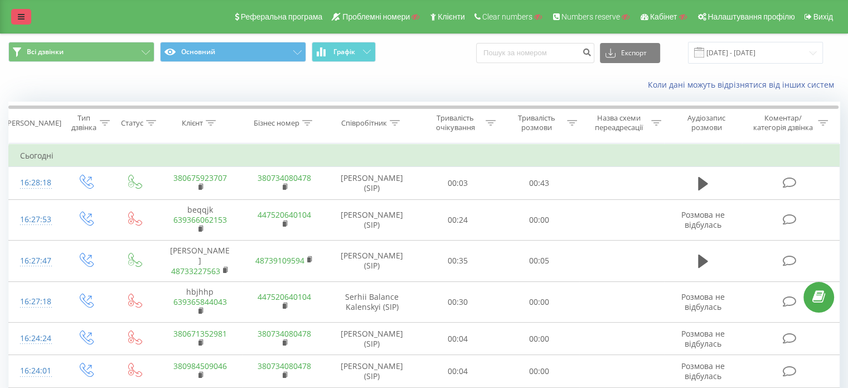
click at [18, 13] on icon at bounding box center [21, 17] width 7 height 8
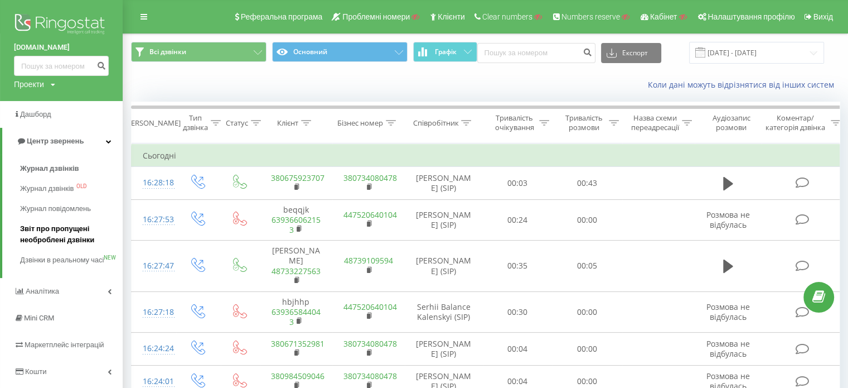
click at [52, 231] on span "Звіт про пропущені необроблені дзвінки" at bounding box center [68, 234] width 97 height 22
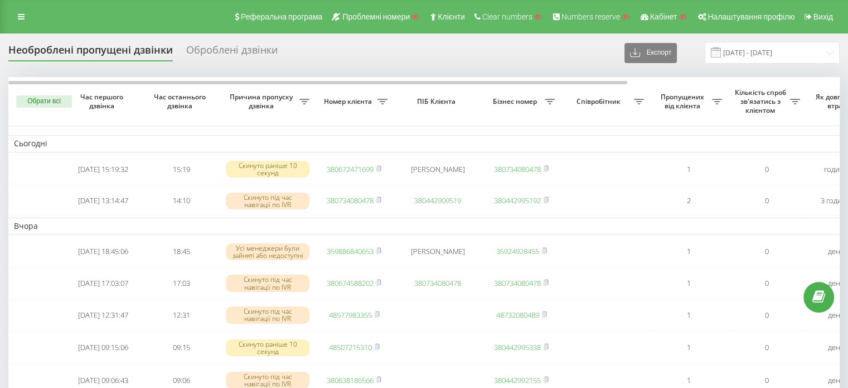
click at [234, 53] on div "Оброблені дзвінки" at bounding box center [231, 52] width 91 height 17
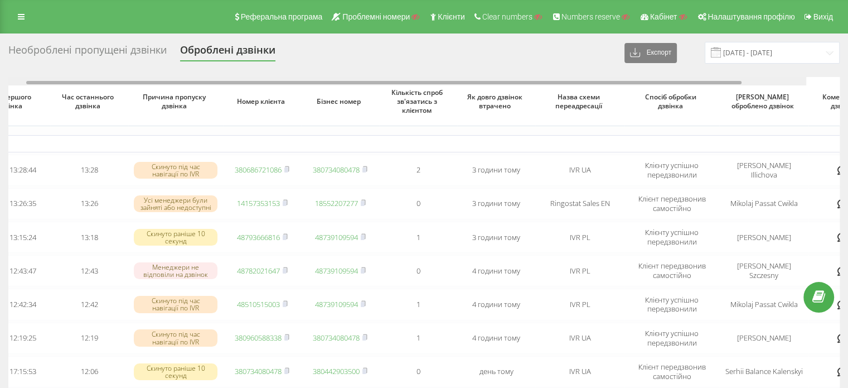
drag, startPoint x: 615, startPoint y: 83, endPoint x: 703, endPoint y: 80, distance: 88.2
click at [703, 79] on div at bounding box center [390, 81] width 831 height 8
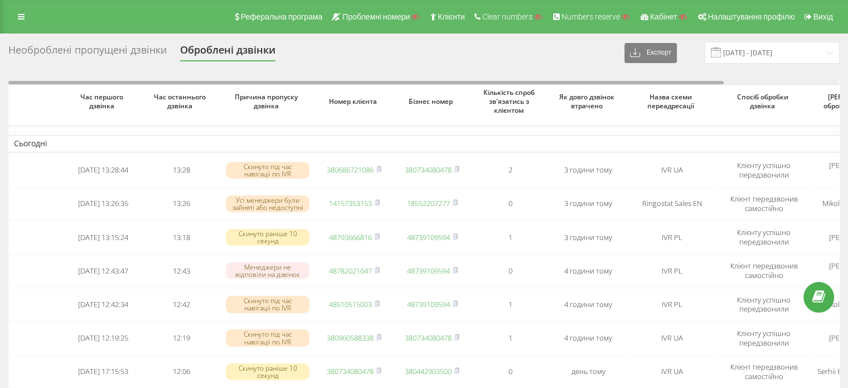
drag, startPoint x: 672, startPoint y: 83, endPoint x: 460, endPoint y: 88, distance: 212.0
click at [462, 87] on div "Час першого дзвінка Час останнього дзвінка Причина пропуску дзвінка Номер клієн…" at bounding box center [424, 376] width 832 height 598
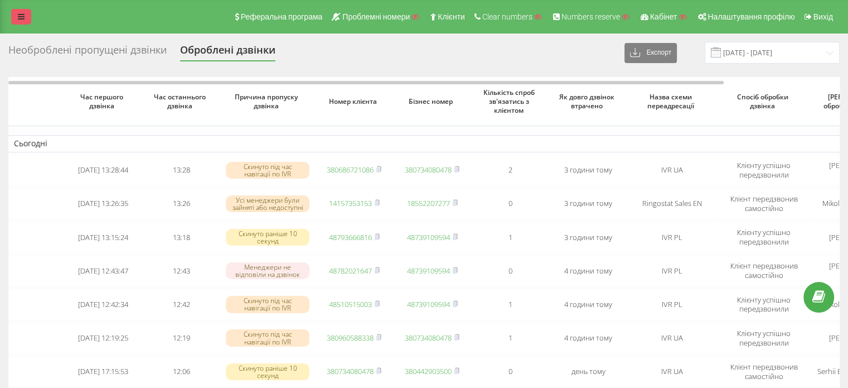
click at [23, 17] on icon at bounding box center [21, 17] width 7 height 8
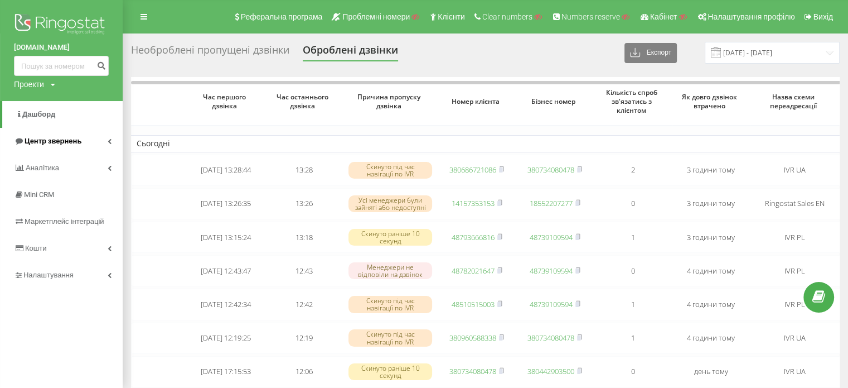
click at [75, 143] on span "Центр звернень" at bounding box center [53, 141] width 57 height 8
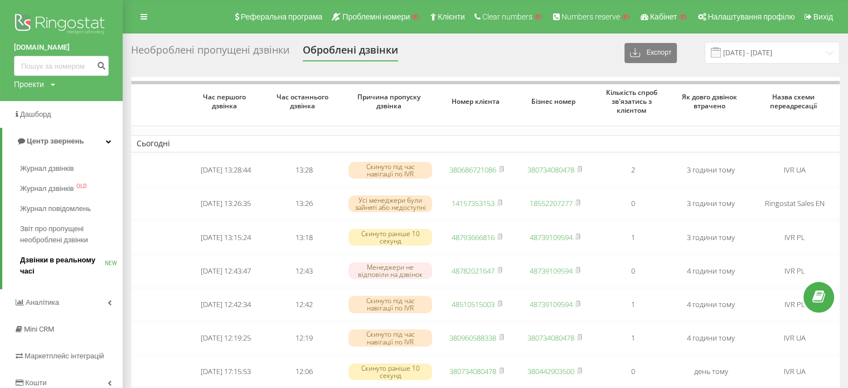
click at [32, 261] on span "Дзвінки в реальному часі" at bounding box center [62, 265] width 85 height 22
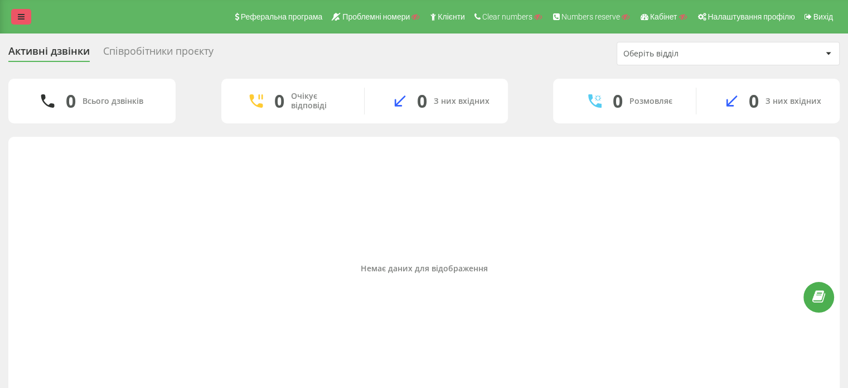
click at [25, 17] on link at bounding box center [21, 17] width 20 height 16
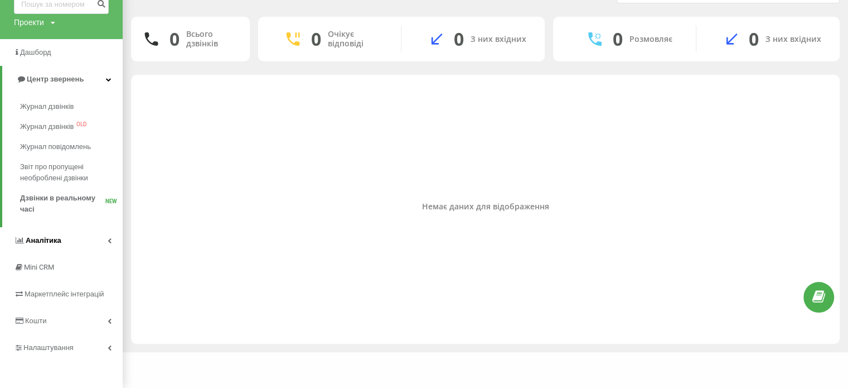
scroll to position [62, 0]
click at [45, 240] on span "Аналiтика" at bounding box center [44, 239] width 36 height 8
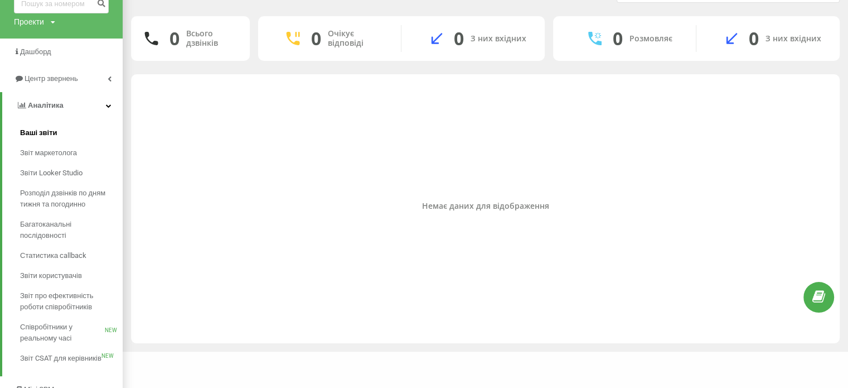
click at [44, 131] on span "Ваші звіти" at bounding box center [38, 132] width 37 height 11
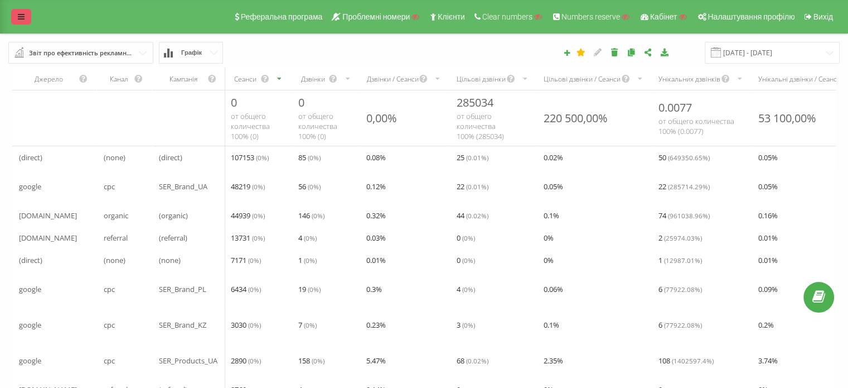
click at [18, 15] on icon at bounding box center [21, 17] width 7 height 8
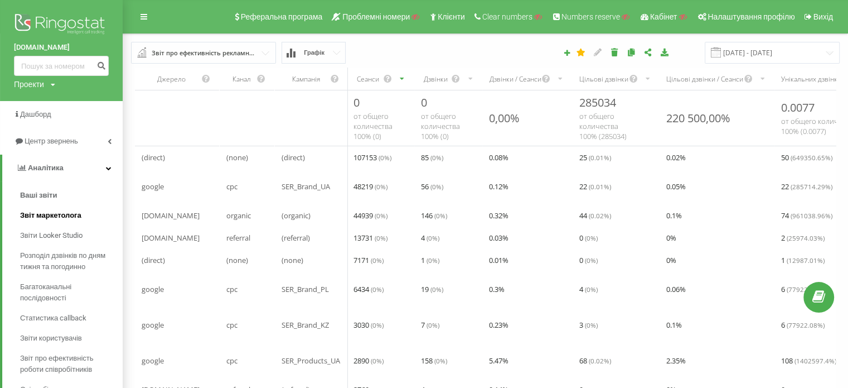
click at [38, 216] on span "Звіт маркетолога" at bounding box center [50, 215] width 61 height 11
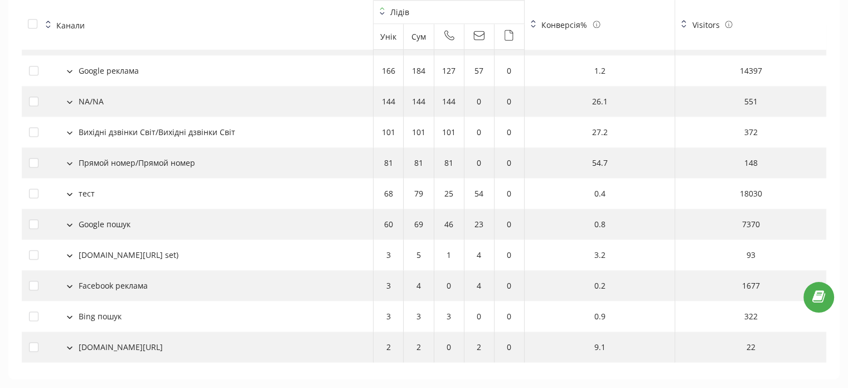
scroll to position [1308, 0]
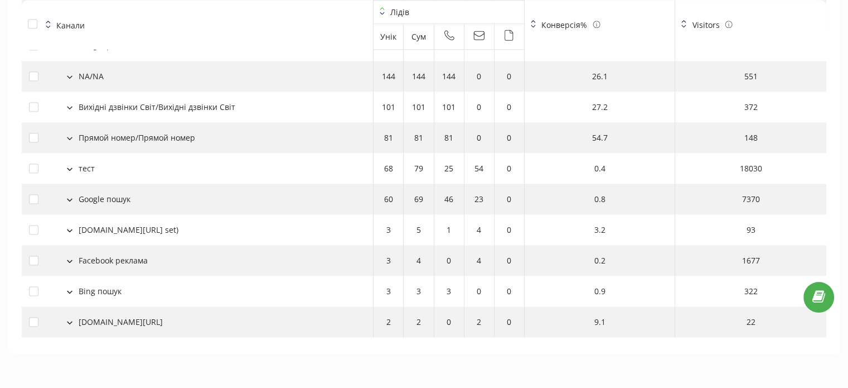
click at [73, 259] on button at bounding box center [70, 260] width 12 height 10
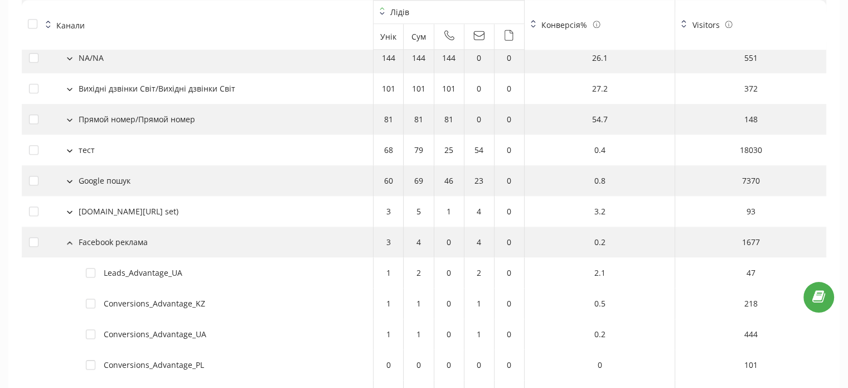
scroll to position [1355, 0]
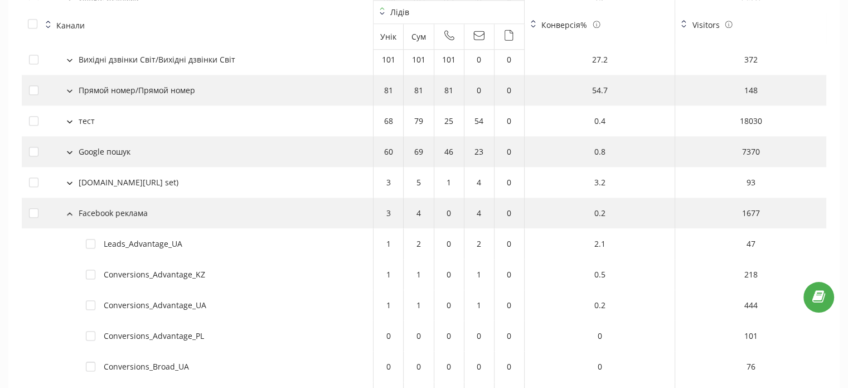
click at [72, 214] on icon at bounding box center [69, 214] width 4 height 2
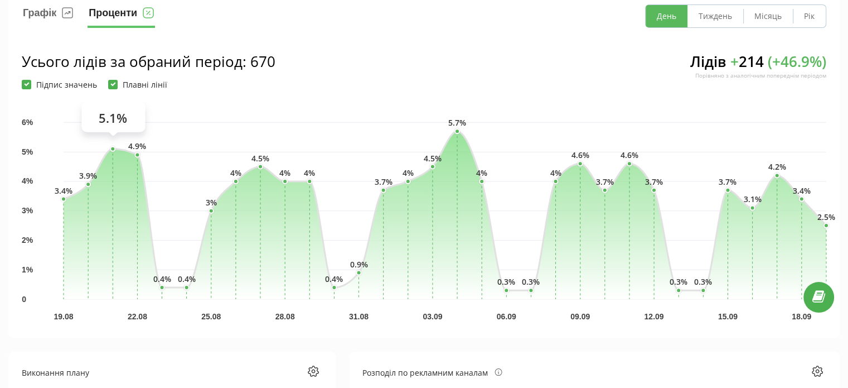
scroll to position [0, 0]
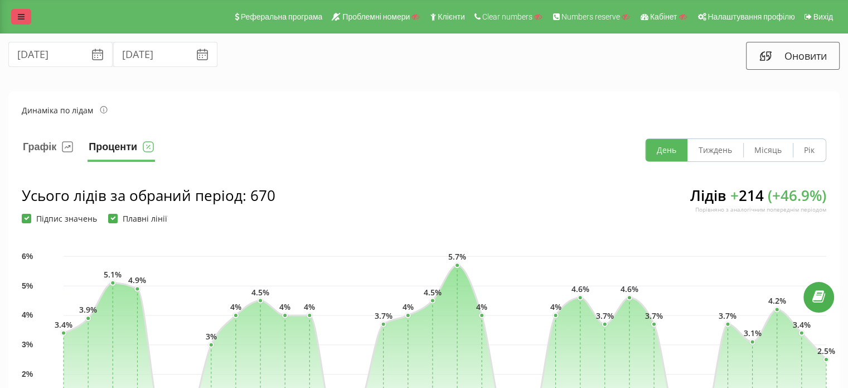
click at [20, 13] on icon at bounding box center [21, 17] width 7 height 8
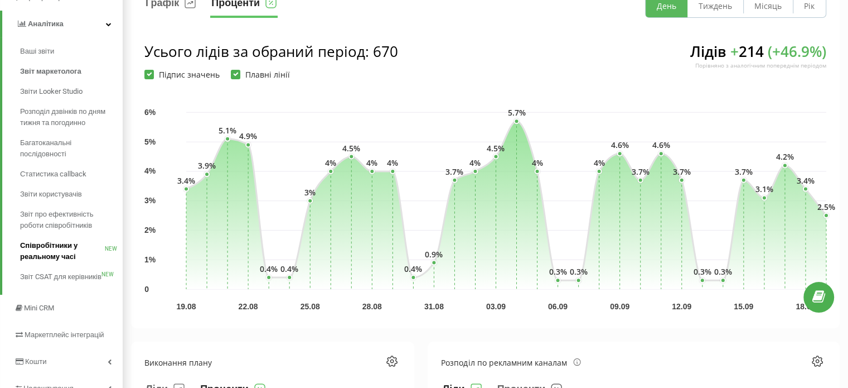
scroll to position [167, 0]
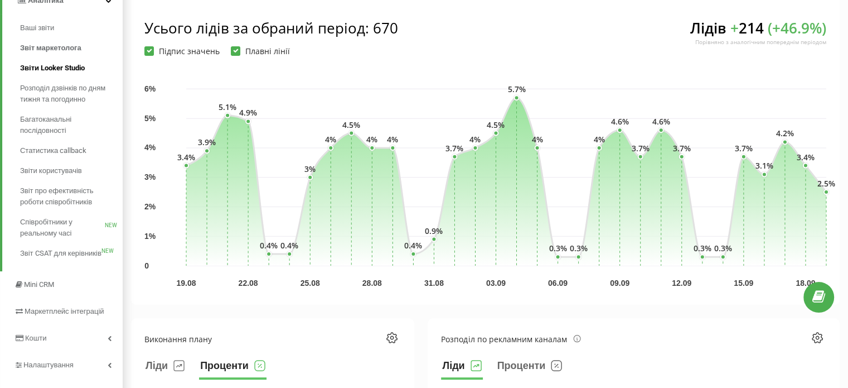
click at [54, 69] on span "Звіти Looker Studio" at bounding box center [52, 67] width 65 height 11
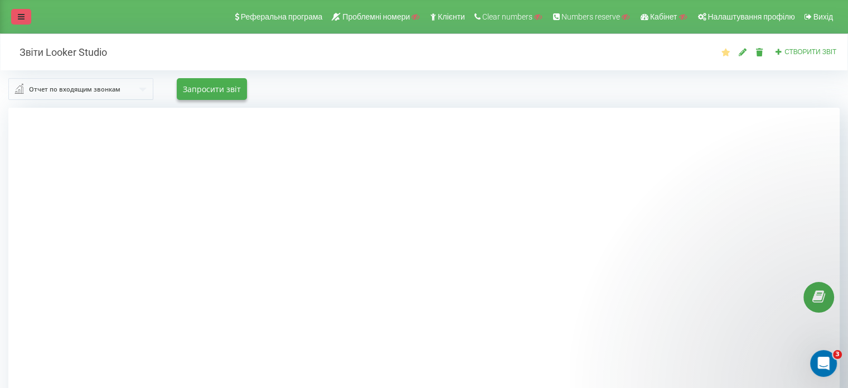
click at [20, 17] on icon at bounding box center [21, 17] width 7 height 8
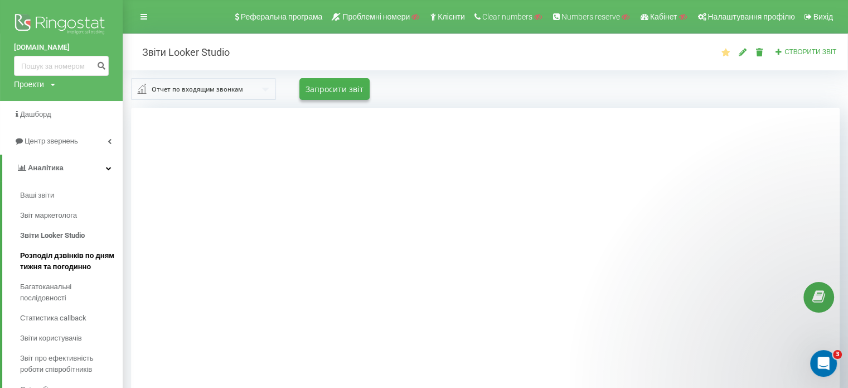
click at [49, 263] on span "Розподіл дзвінків по дням тижня та погодинно" at bounding box center [68, 261] width 97 height 22
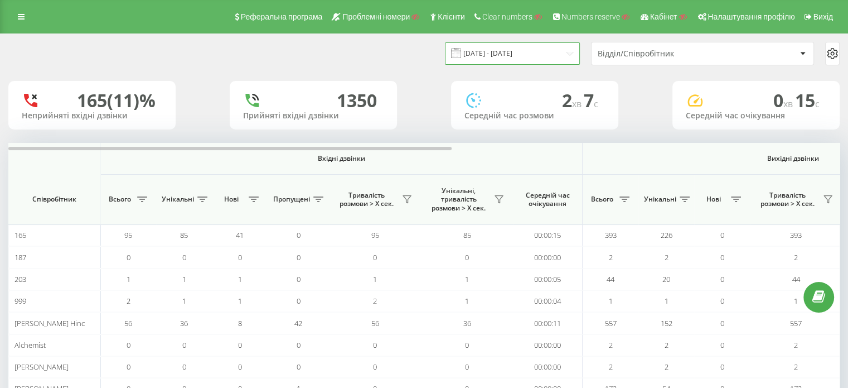
click at [498, 57] on input "[DATE] - [DATE]" at bounding box center [512, 53] width 135 height 22
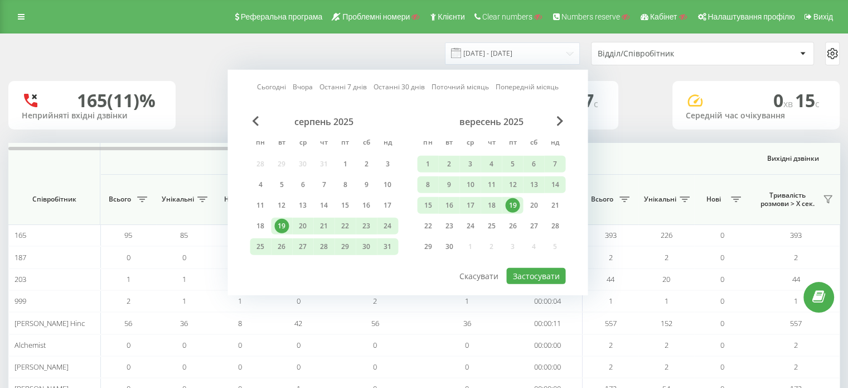
click at [429, 54] on div "[DATE] - [DATE]" at bounding box center [498, 53] width 163 height 22
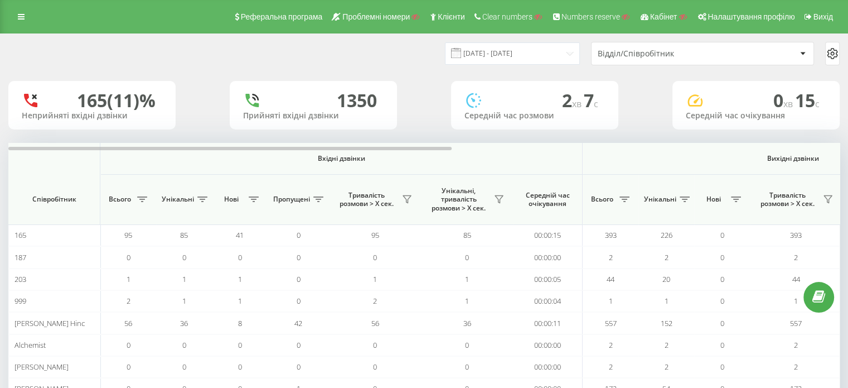
click at [667, 51] on div "Відділ/Співробітник" at bounding box center [664, 53] width 133 height 9
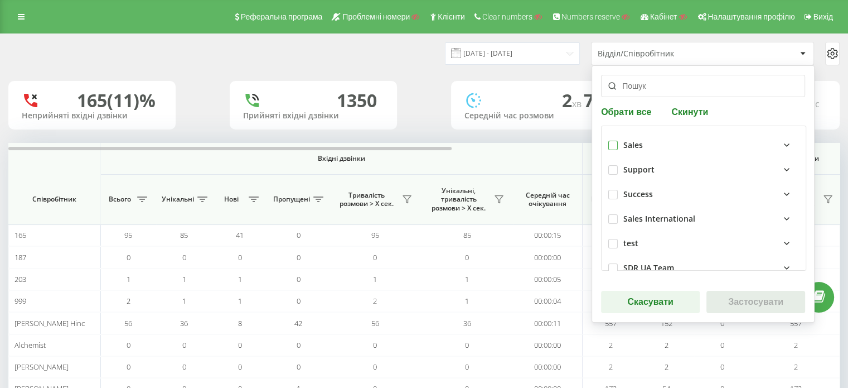
click at [611, 141] on label at bounding box center [613, 141] width 9 height 0
checkbox input "true"
click at [748, 303] on button "Застосувати" at bounding box center [756, 302] width 99 height 22
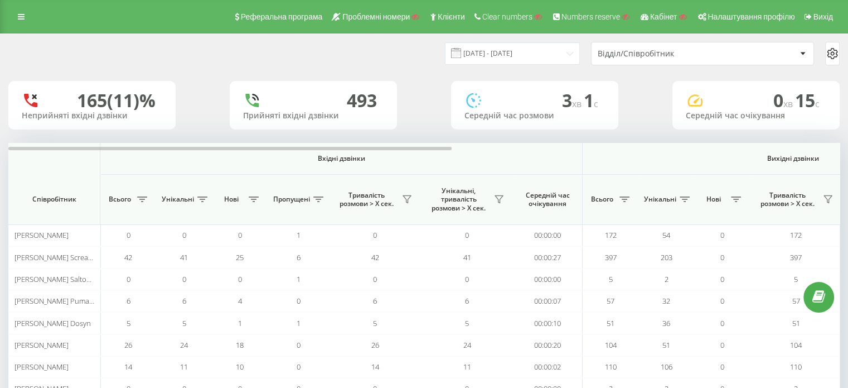
click at [832, 51] on icon at bounding box center [832, 53] width 13 height 13
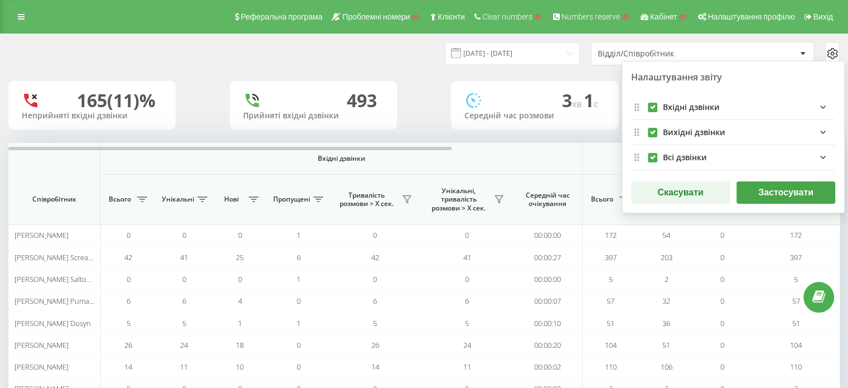
click at [780, 187] on button "Застосувати" at bounding box center [786, 192] width 99 height 22
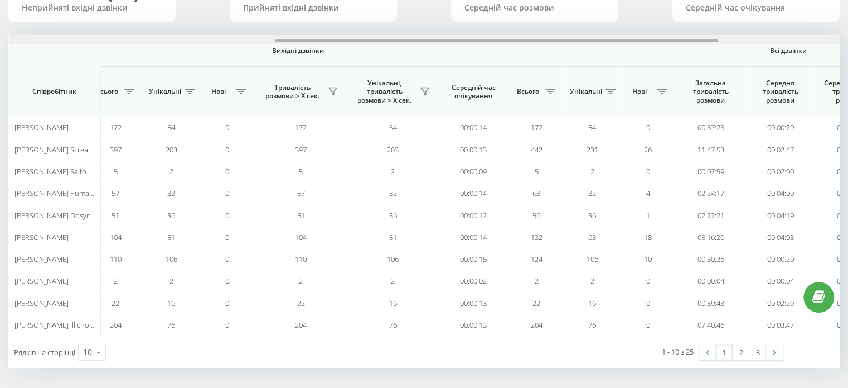
scroll to position [0, 496]
drag, startPoint x: 397, startPoint y: 41, endPoint x: 663, endPoint y: 22, distance: 266.2
click at [663, 22] on div "[DATE] - [DATE] Відділ/Співробітник 165 (11)% Неприйняті вхідні дзвінки [GEOGRA…" at bounding box center [424, 147] width 832 height 442
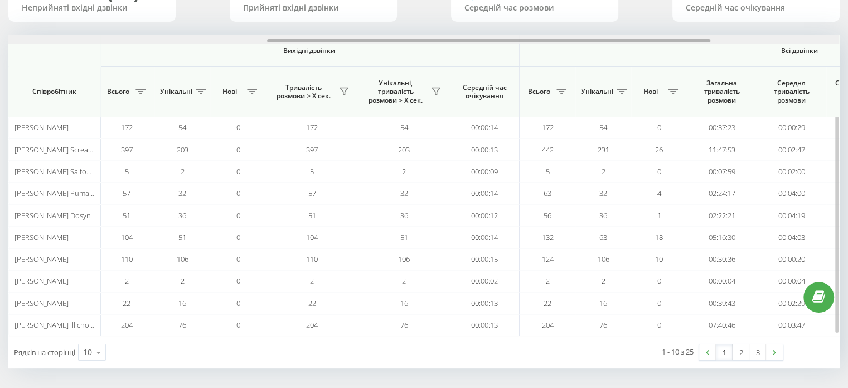
scroll to position [0, 477]
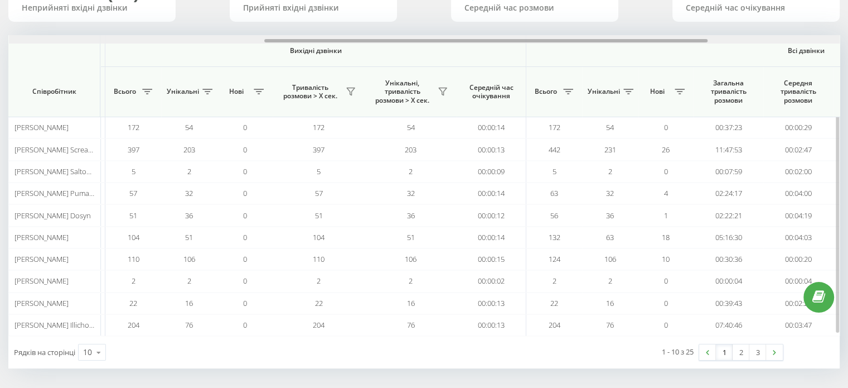
drag, startPoint x: 306, startPoint y: 39, endPoint x: 296, endPoint y: 35, distance: 11.0
click at [296, 35] on div at bounding box center [424, 39] width 831 height 8
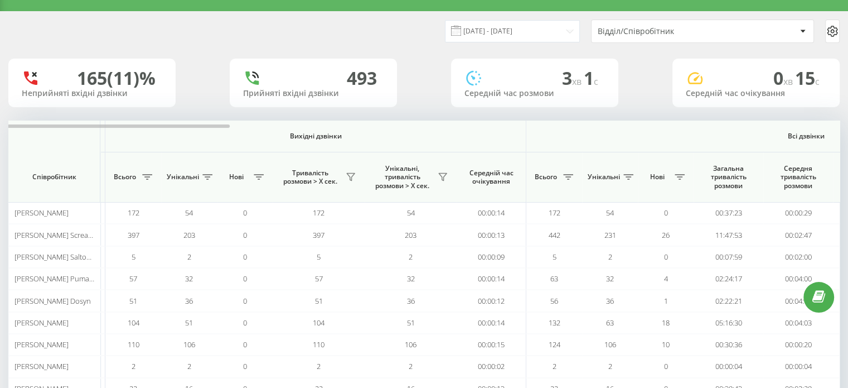
scroll to position [0, 0]
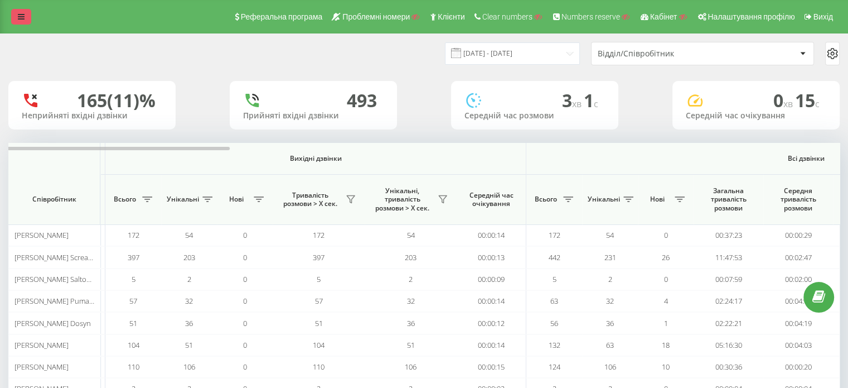
click at [29, 14] on link at bounding box center [21, 17] width 20 height 16
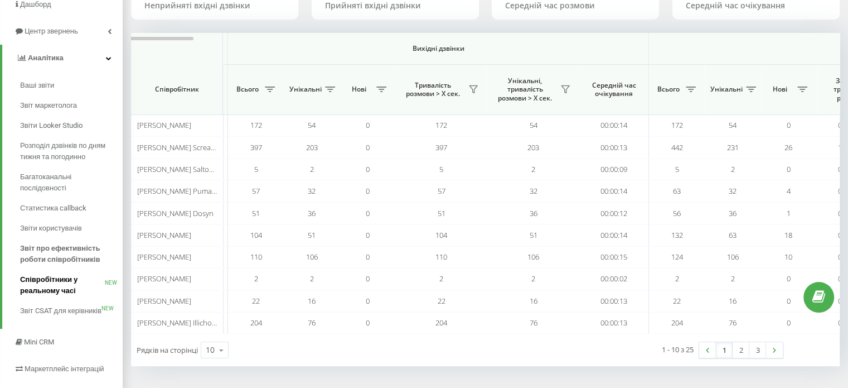
scroll to position [112, 0]
click at [37, 284] on span "Співробітники у реальному часі" at bounding box center [62, 283] width 85 height 22
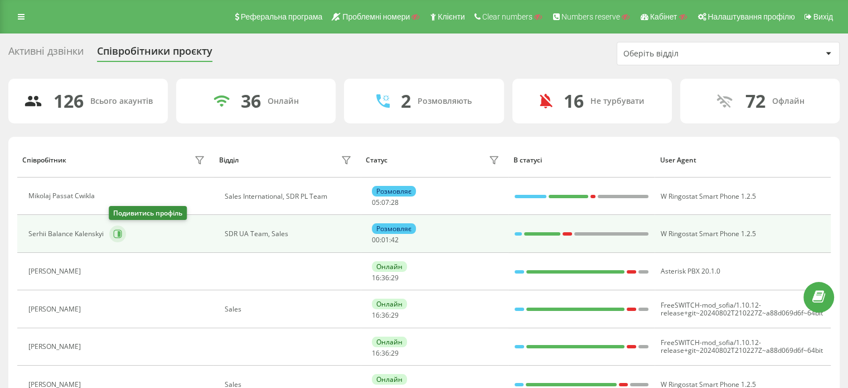
click at [118, 234] on icon at bounding box center [119, 234] width 3 height 6
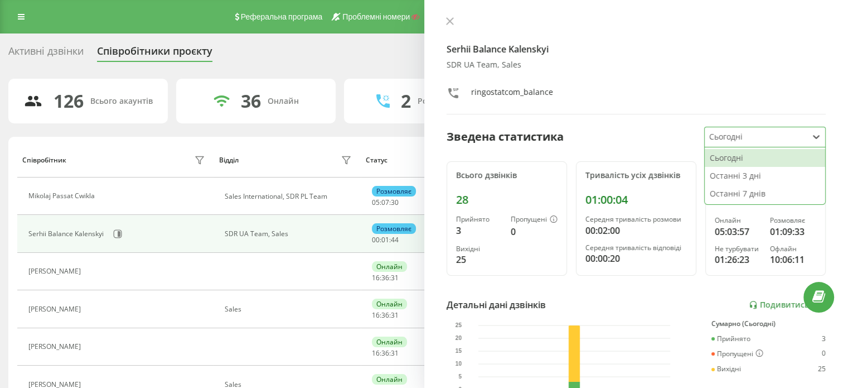
click at [767, 138] on div at bounding box center [756, 137] width 94 height 13
click at [730, 196] on div "Останні 7 днів" at bounding box center [765, 194] width 120 height 18
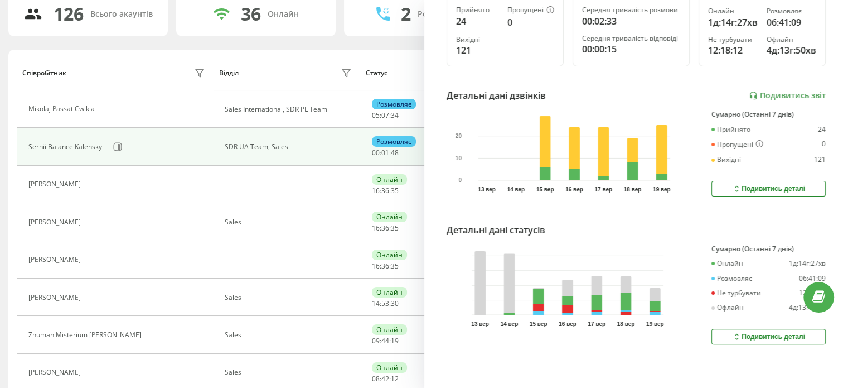
scroll to position [112, 0]
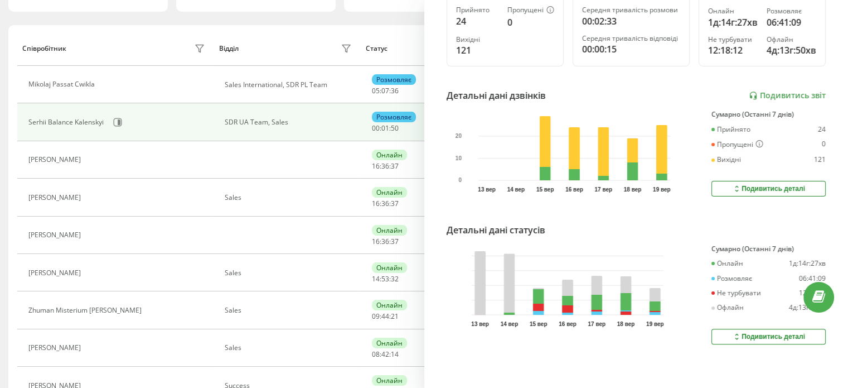
click at [766, 332] on div "Подивитись деталі" at bounding box center [768, 336] width 73 height 9
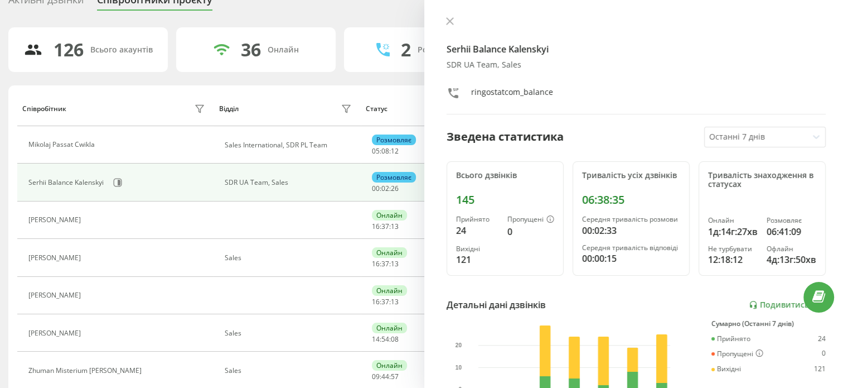
scroll to position [0, 0]
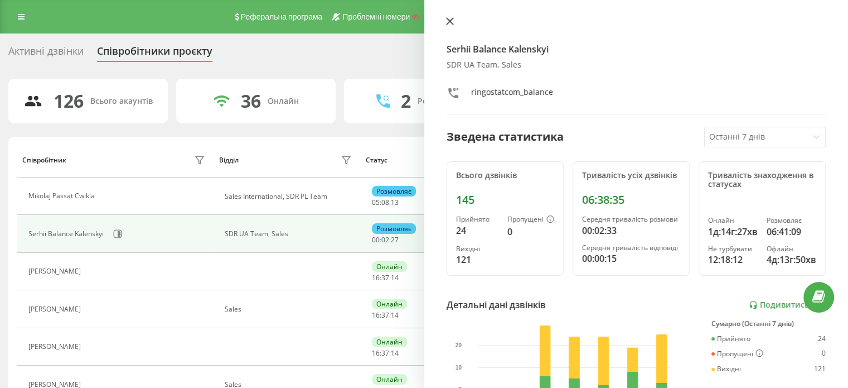
click at [453, 17] on icon at bounding box center [450, 21] width 8 height 8
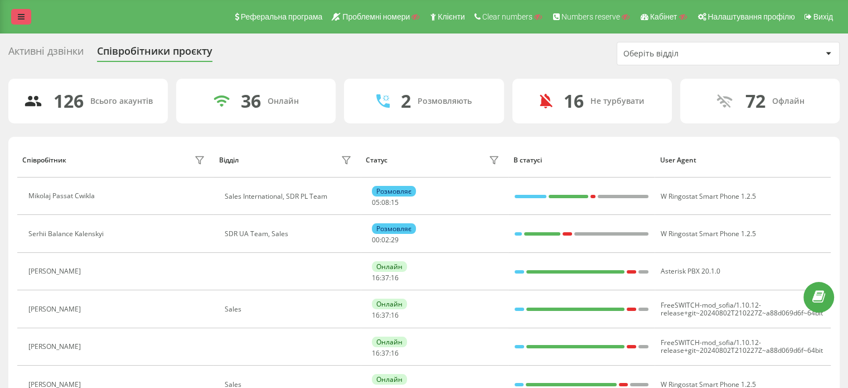
click at [15, 9] on link at bounding box center [21, 17] width 20 height 16
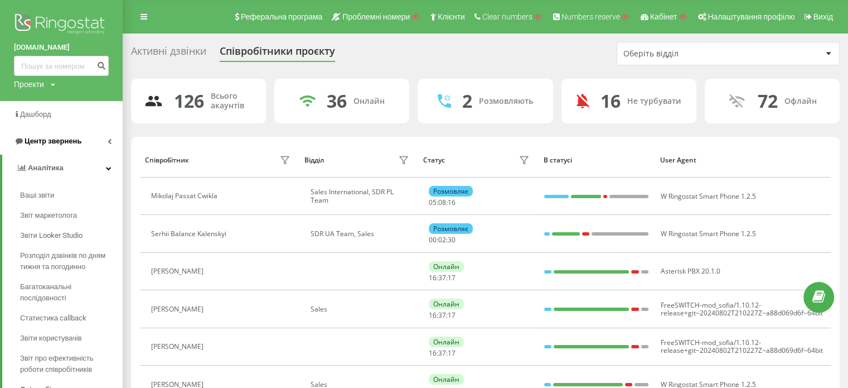
click at [66, 138] on span "Центр звернень" at bounding box center [53, 141] width 57 height 8
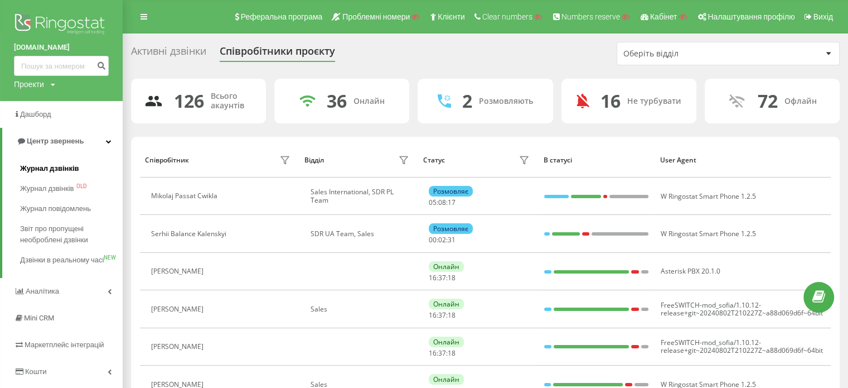
click at [39, 167] on span "Журнал дзвінків" at bounding box center [49, 168] width 59 height 11
